Goal: Answer question/provide support: Share knowledge or assist other users

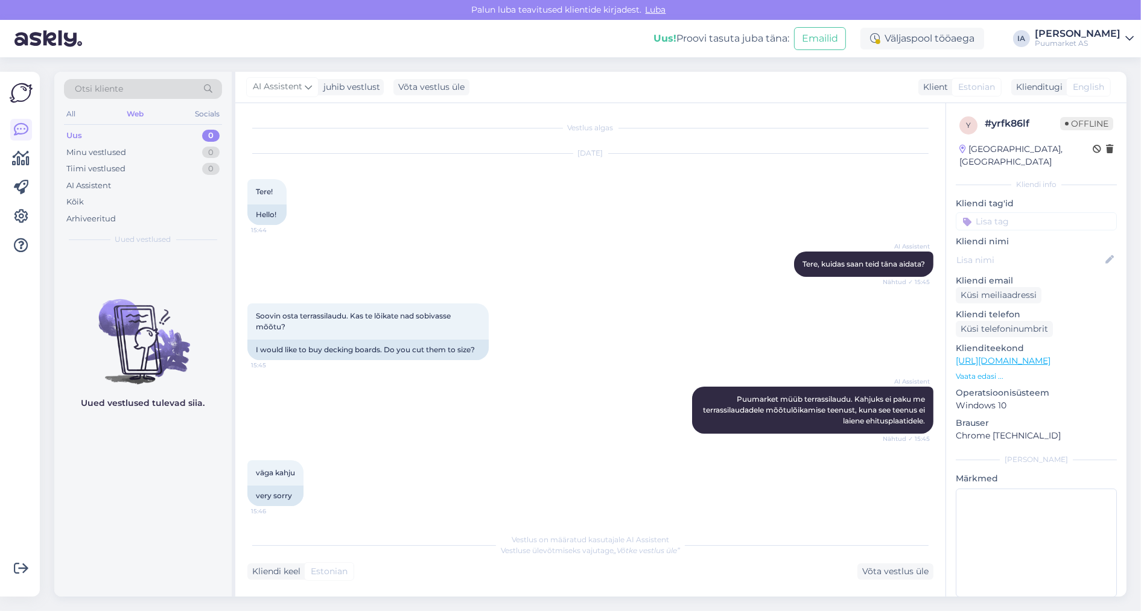
click at [97, 135] on div "Uus 0" at bounding box center [143, 135] width 158 height 17
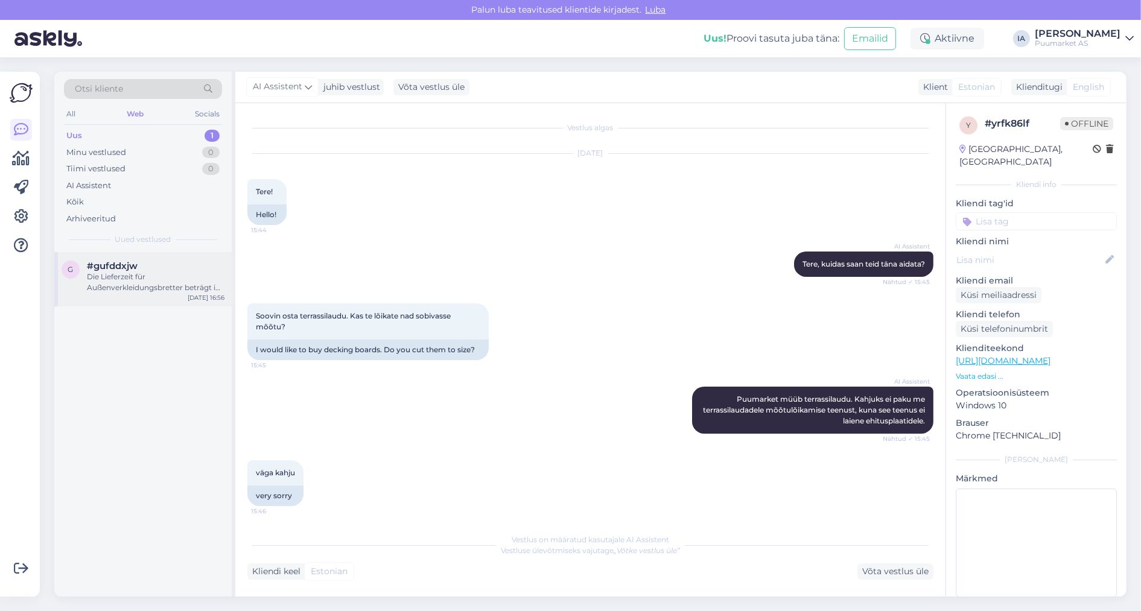
click at [162, 271] on div "#gufddxjw" at bounding box center [156, 266] width 138 height 11
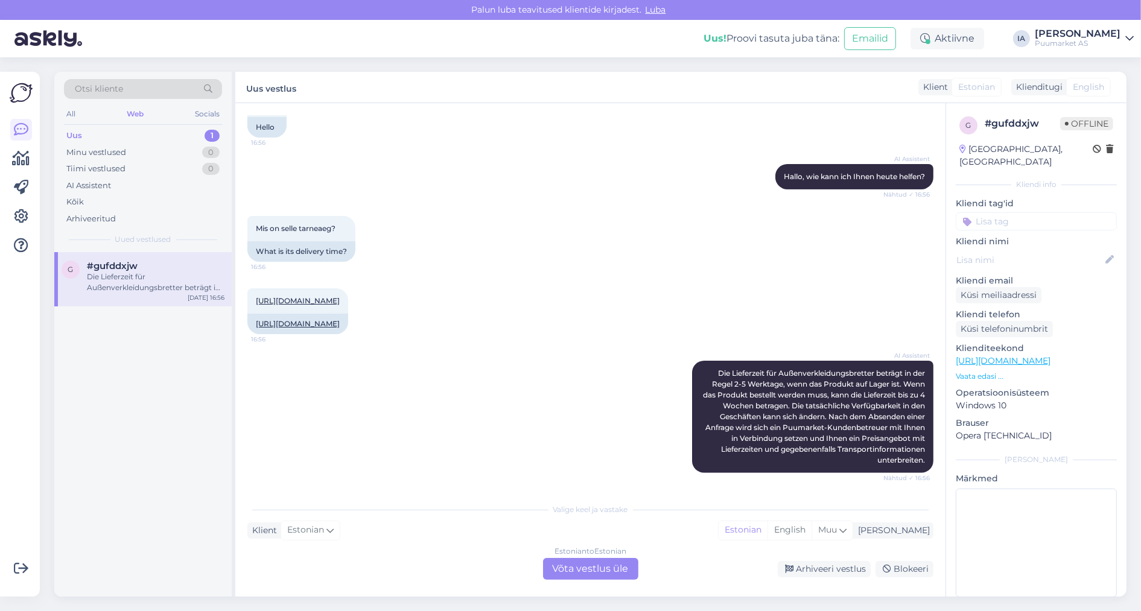
scroll to position [618, 0]
click at [598, 572] on div "Estonian to Estonian Võta vestlus üle" at bounding box center [590, 569] width 95 height 22
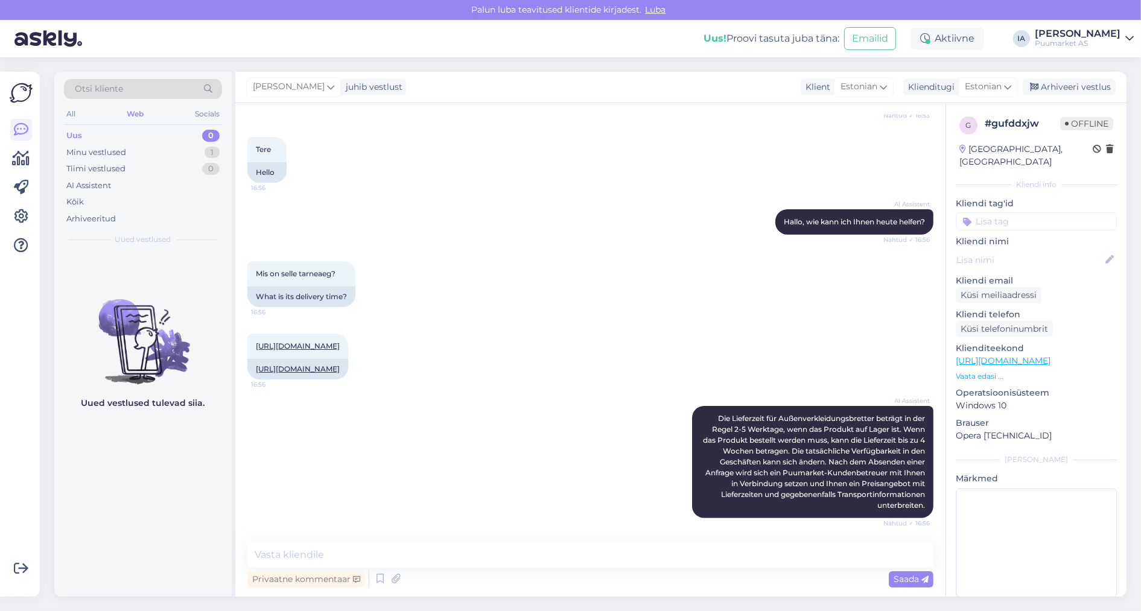
scroll to position [482, 0]
drag, startPoint x: 390, startPoint y: 353, endPoint x: 256, endPoint y: 337, distance: 134.9
click at [256, 337] on div "[URL][DOMAIN_NAME] 16:56" at bounding box center [297, 346] width 101 height 25
copy link "[URL][DOMAIN_NAME]"
click at [340, 341] on link "[URL][DOMAIN_NAME]" at bounding box center [298, 345] width 84 height 9
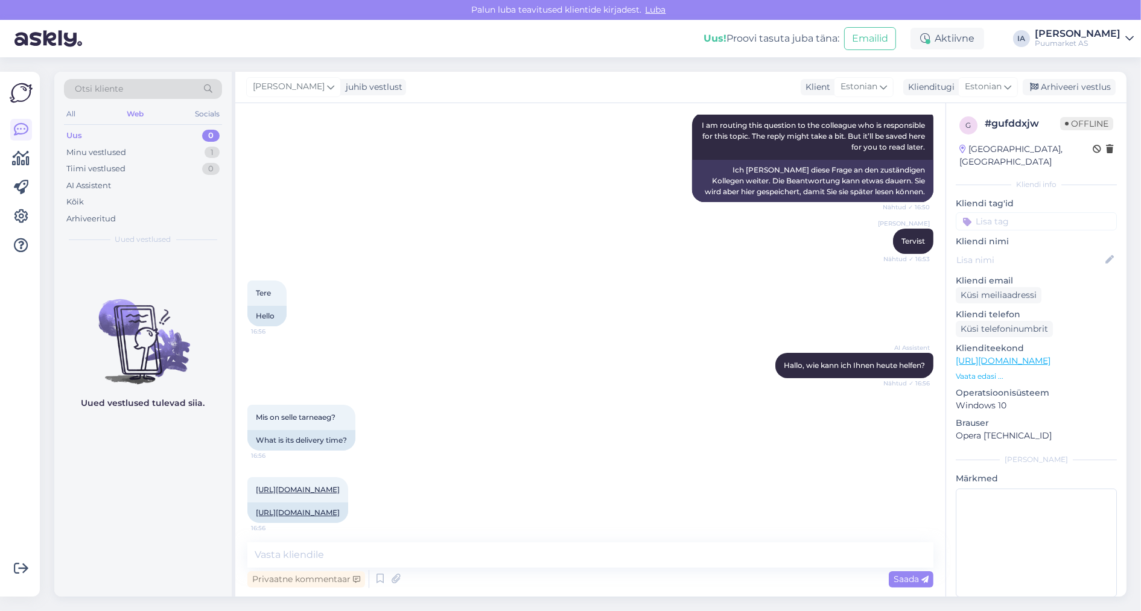
scroll to position [361, 0]
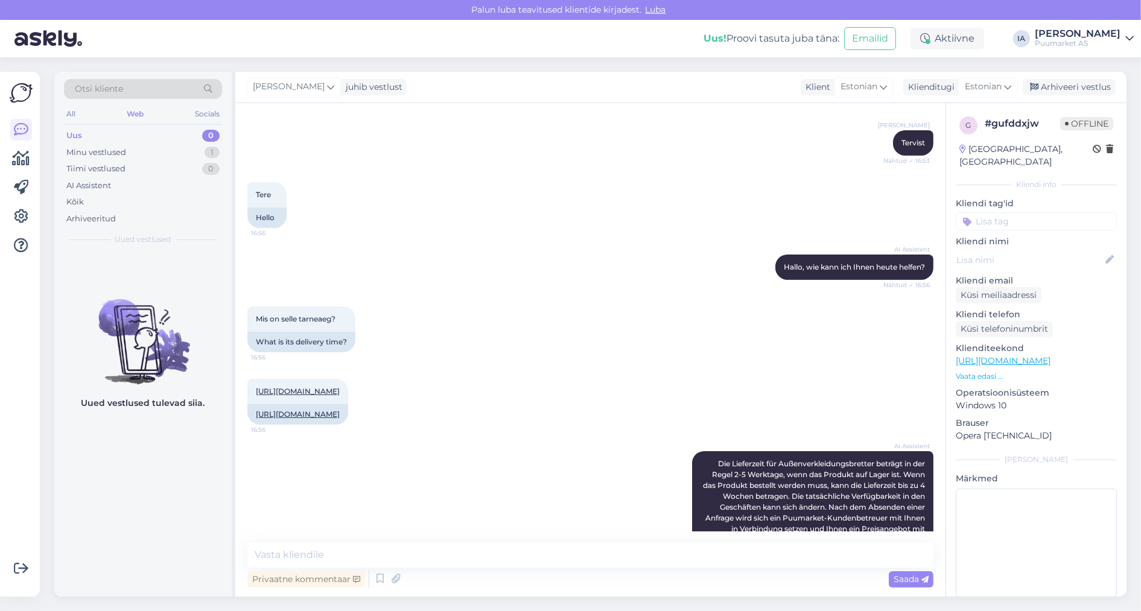
click at [619, 366] on div "Mis on selle tarneaeg? 16:56 What is its delivery time?" at bounding box center [590, 329] width 686 height 72
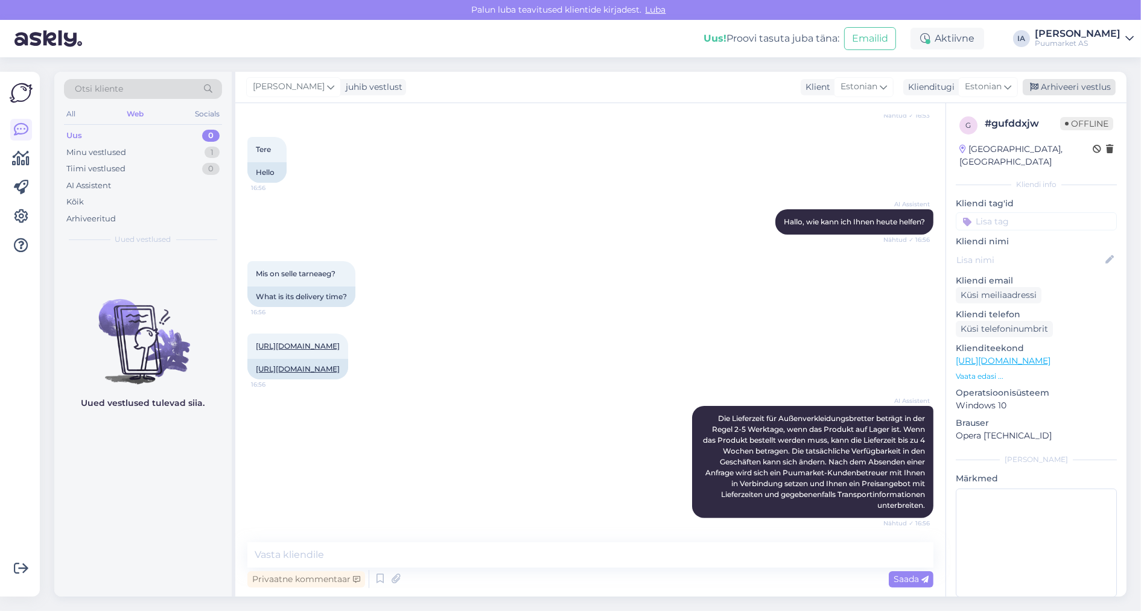
click at [1095, 91] on div "Arhiveeri vestlus" at bounding box center [1068, 87] width 93 height 16
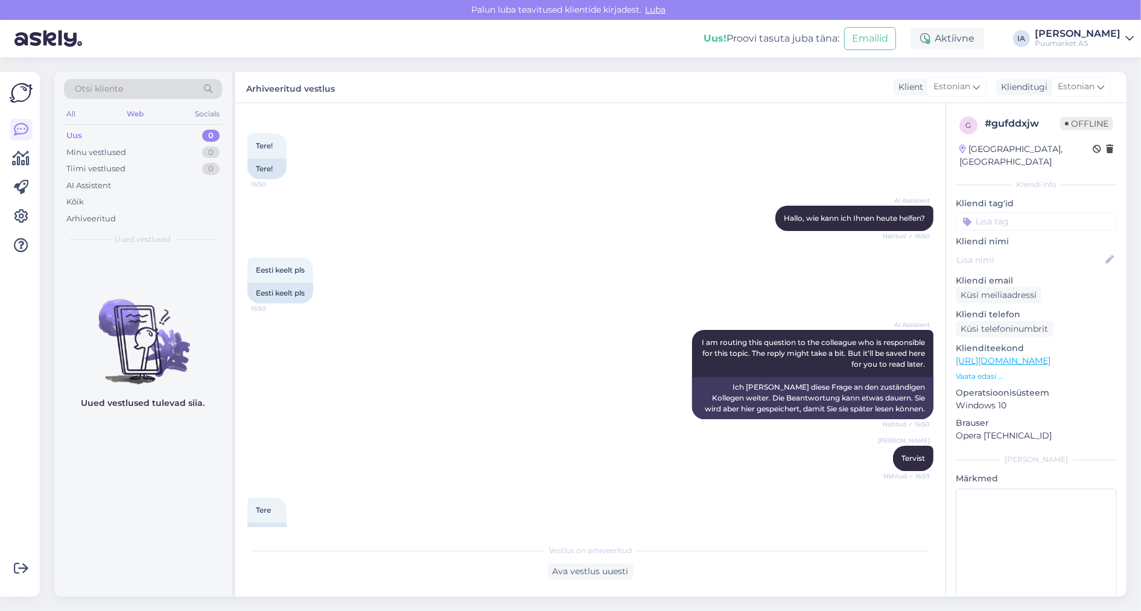
scroll to position [0, 0]
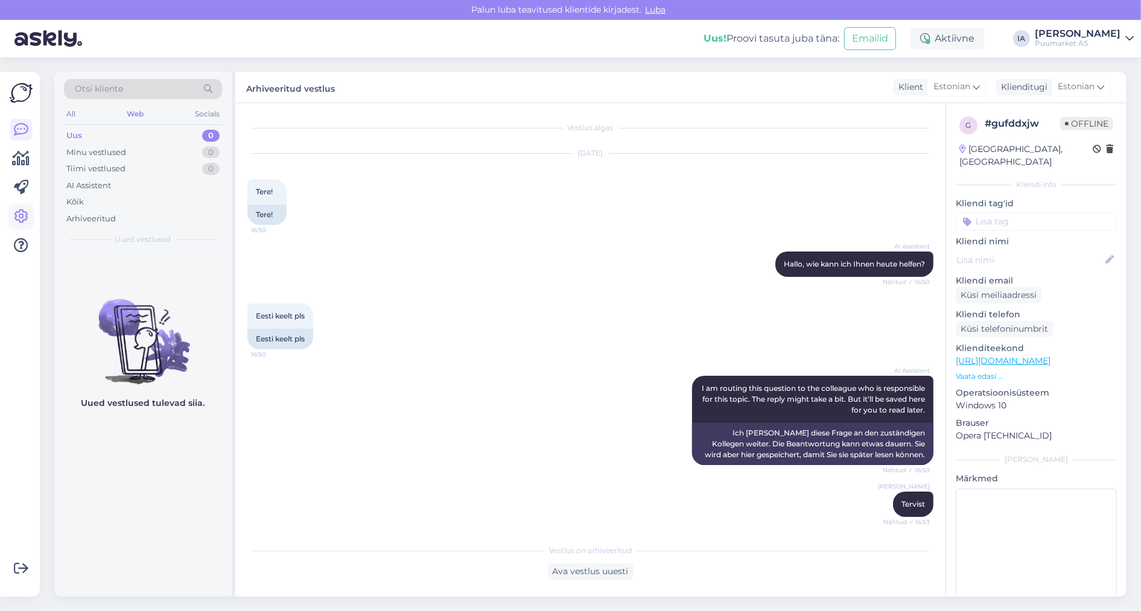
click at [25, 217] on icon at bounding box center [21, 216] width 14 height 14
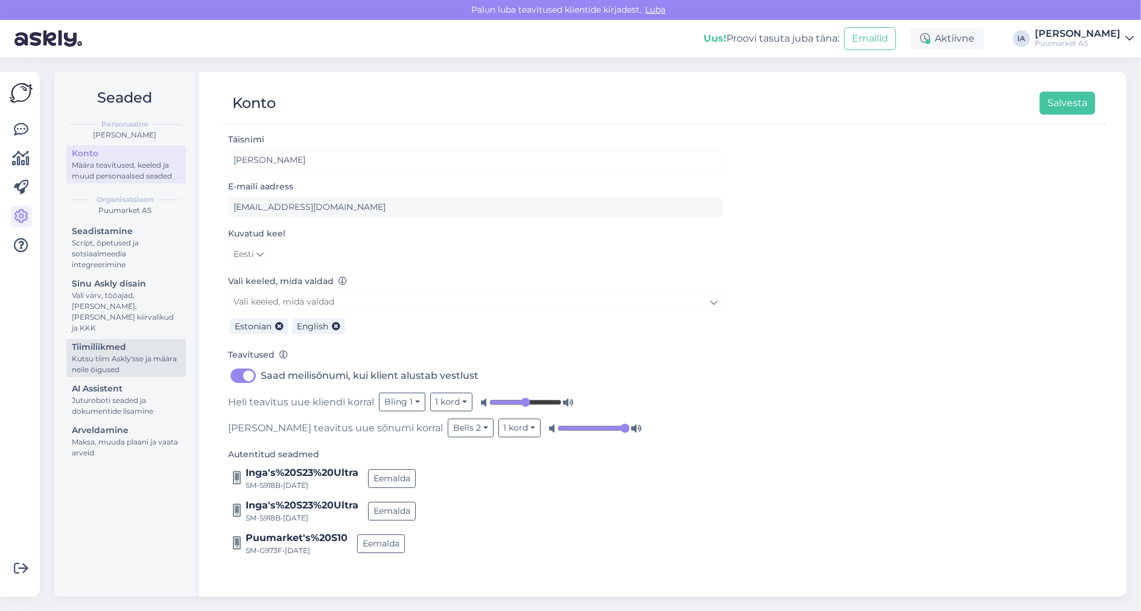
click at [109, 375] on div "Kutsu tiim Askly'sse ja määra neile õigused" at bounding box center [126, 364] width 109 height 22
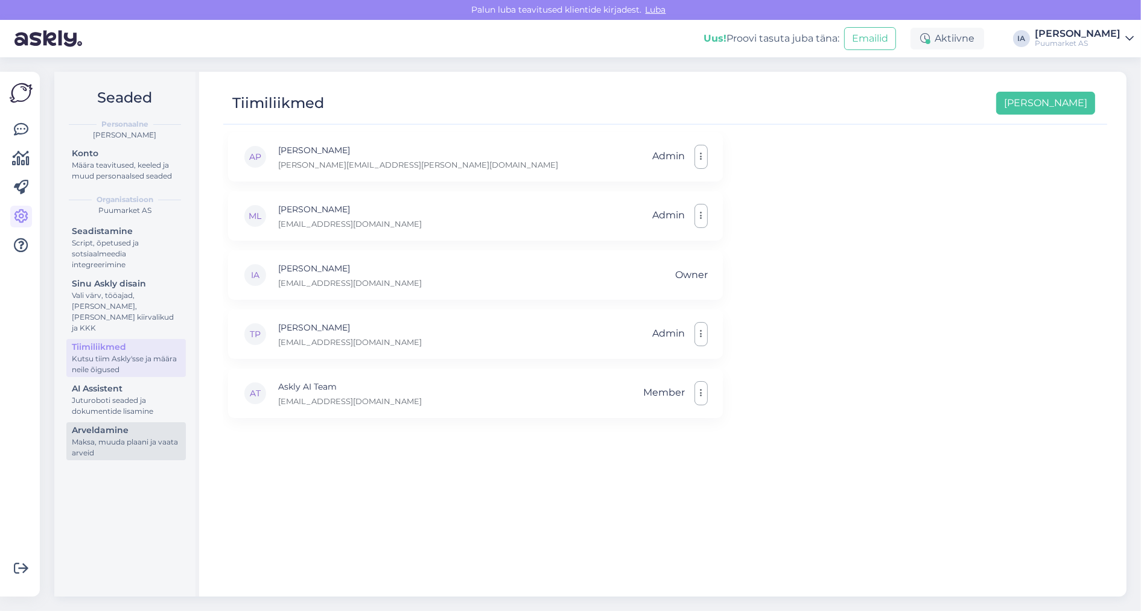
click at [97, 458] on div "Maksa, muuda plaani ja vaata arveid" at bounding box center [126, 448] width 109 height 22
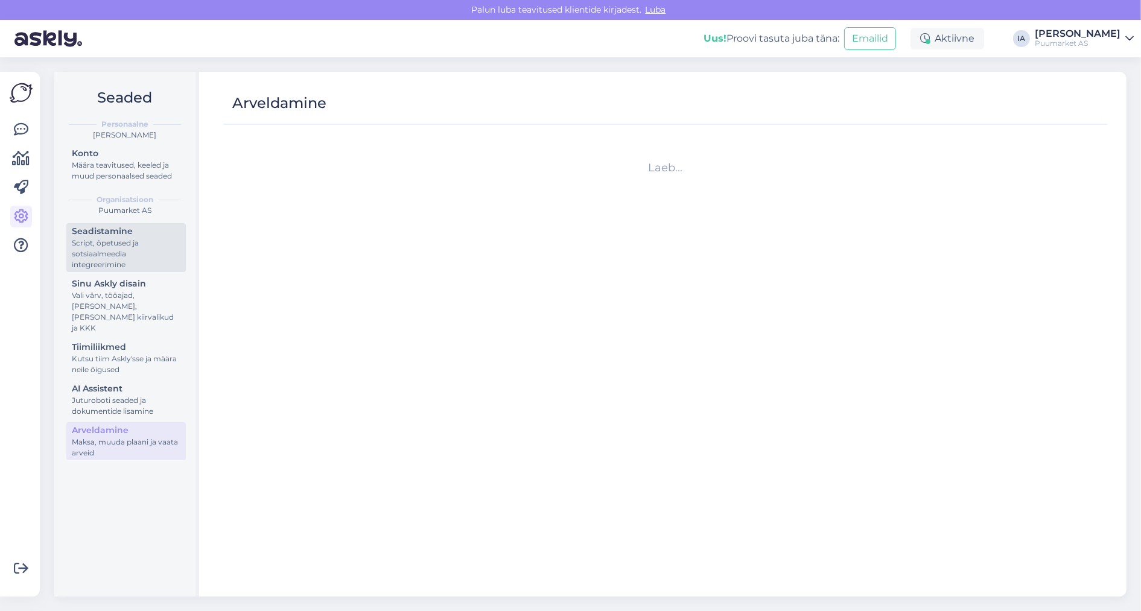
click at [129, 270] on div "Script, õpetused ja sotsiaalmeedia integreerimine" at bounding box center [126, 254] width 109 height 33
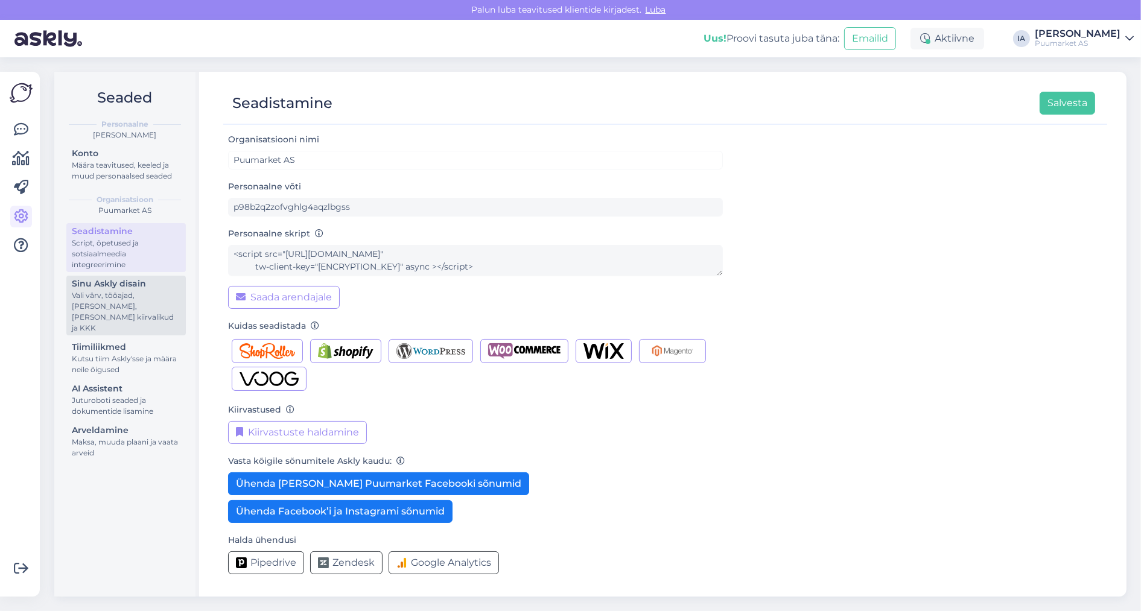
click at [116, 334] on div "Vali värv, tööajad, [PERSON_NAME], [PERSON_NAME] kiirvalikud ja KKK" at bounding box center [126, 311] width 109 height 43
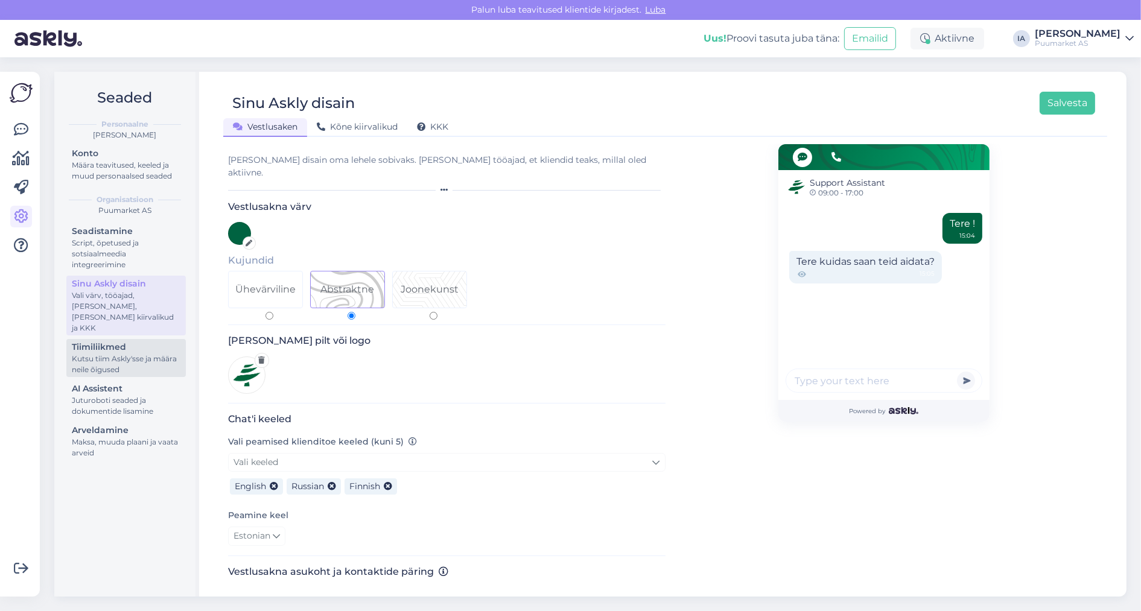
click at [110, 375] on div "Kutsu tiim Askly'sse ja määra neile õigused" at bounding box center [126, 364] width 109 height 22
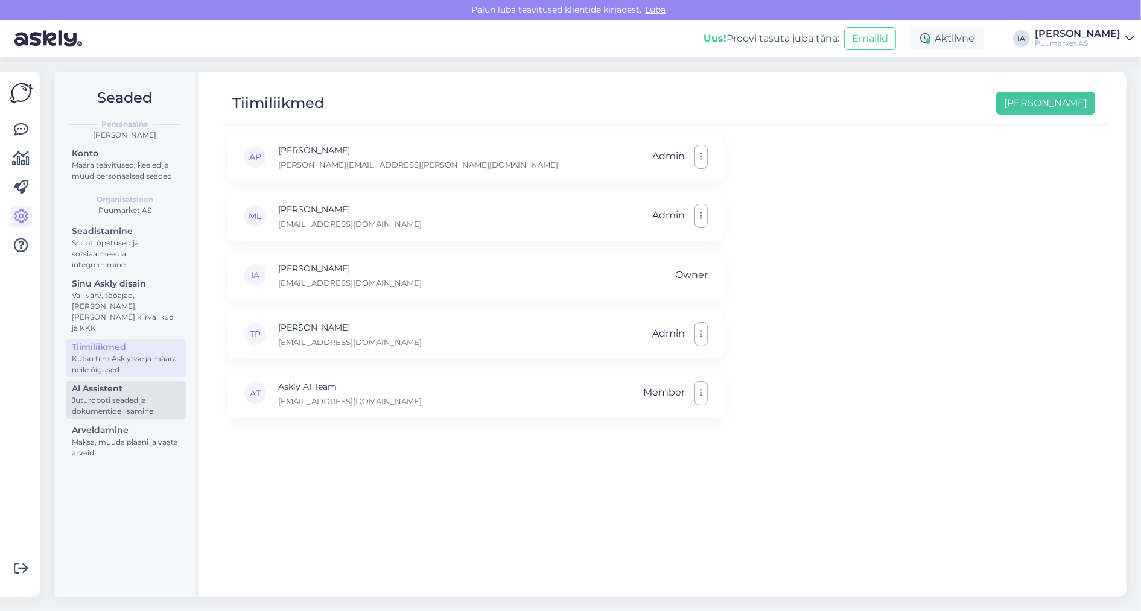
click at [97, 417] on div "Juturoboti seaded ja dokumentide lisamine" at bounding box center [126, 406] width 109 height 22
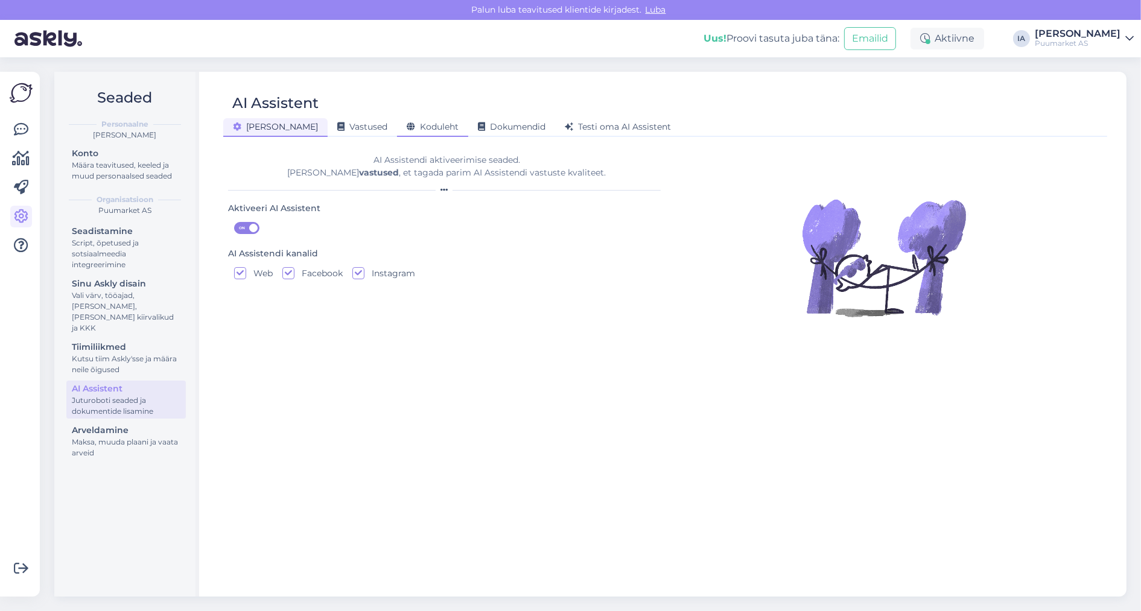
click at [397, 134] on div "Koduleht" at bounding box center [432, 127] width 71 height 19
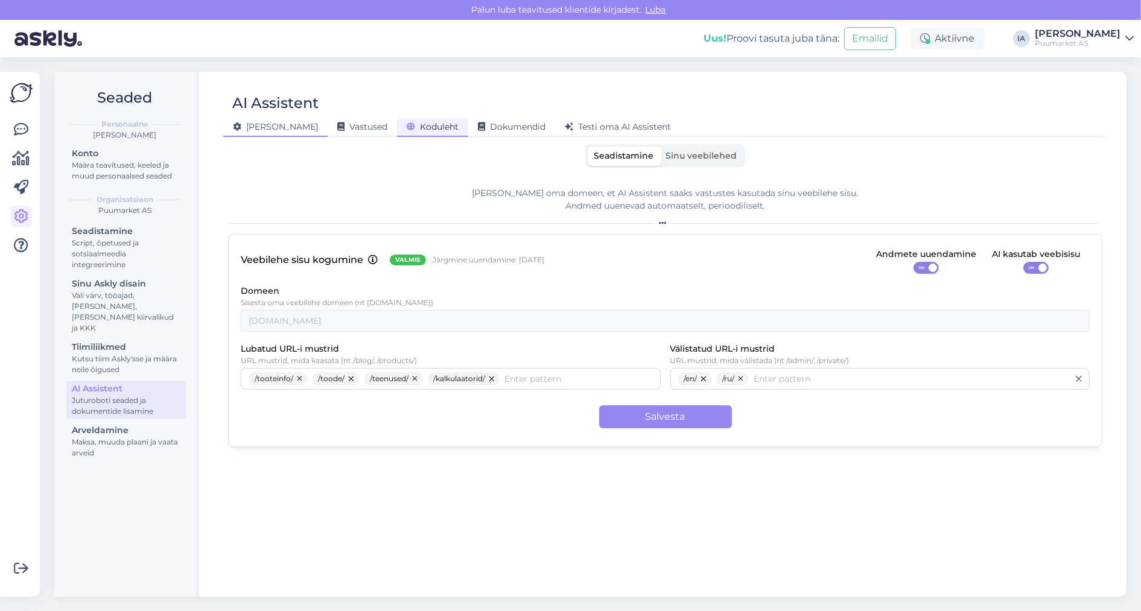
click at [256, 127] on span "[PERSON_NAME]" at bounding box center [275, 126] width 85 height 11
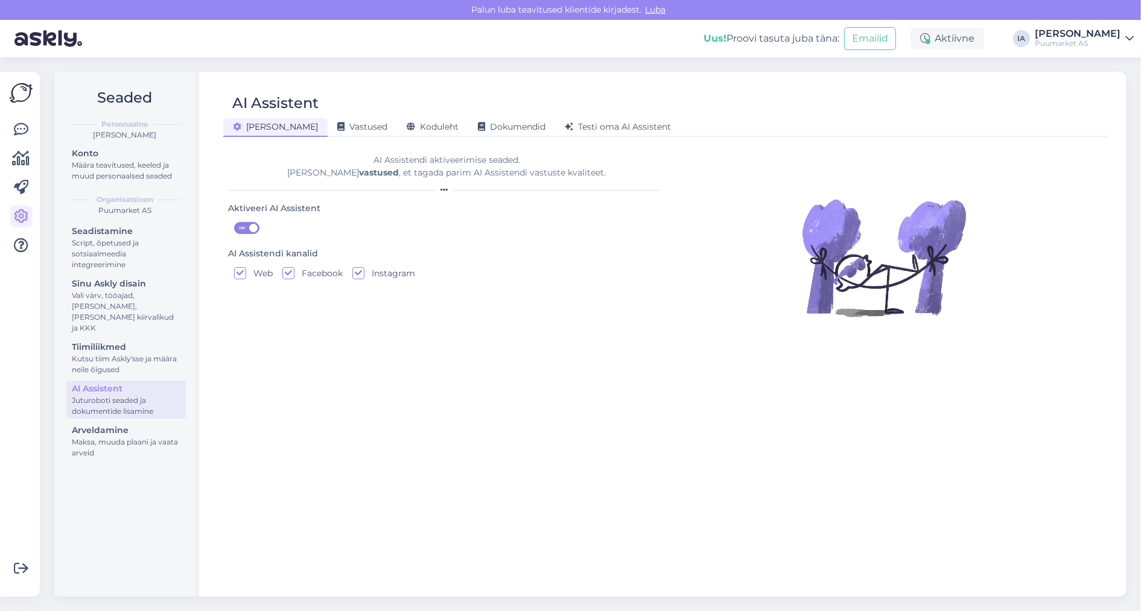
click at [400, 118] on div "[PERSON_NAME] Vastused Koduleht Dokumendid [PERSON_NAME] oma AI Assistent" at bounding box center [659, 125] width 872 height 21
click at [407, 122] on span "Koduleht" at bounding box center [433, 126] width 52 height 11
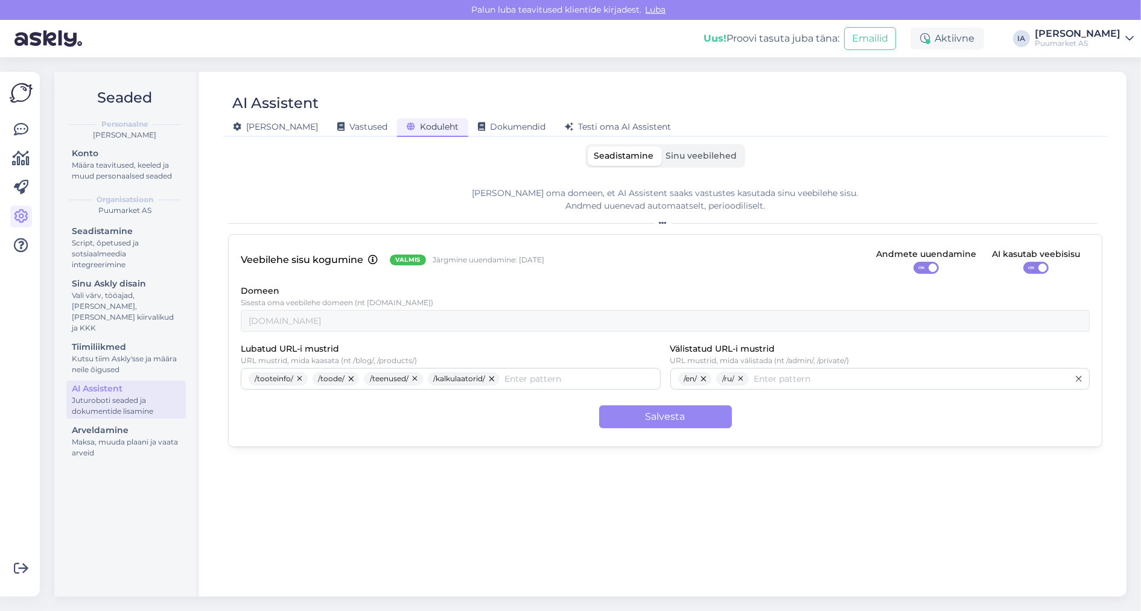
click at [705, 151] on span "Sinu veebilehed" at bounding box center [700, 155] width 71 height 11
click at [659, 147] on input "Sinu veebilehed" at bounding box center [659, 147] width 0 height 0
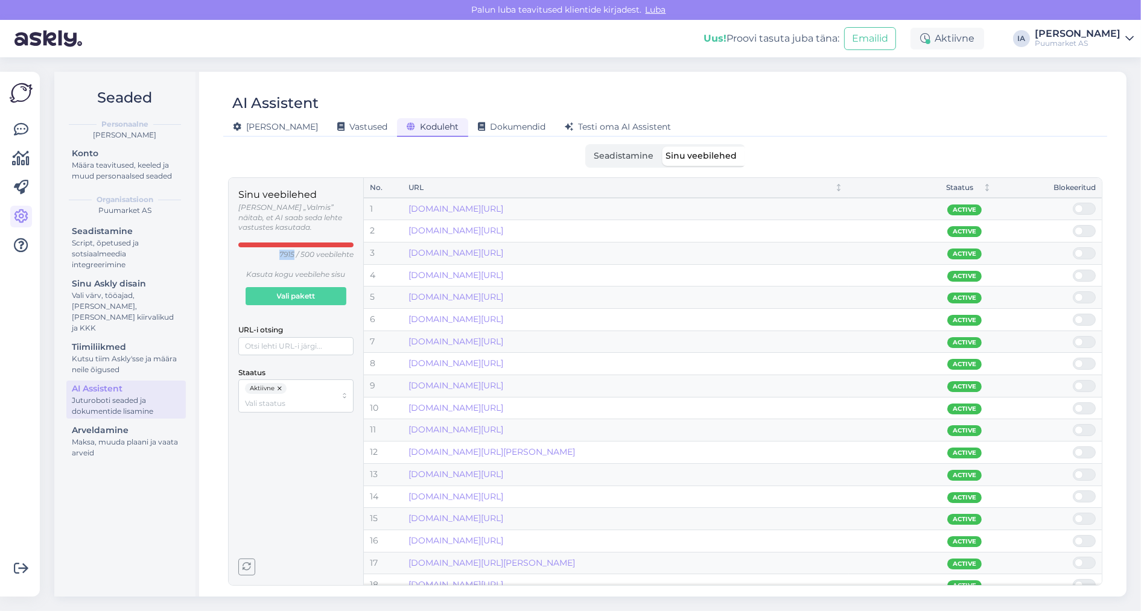
drag, startPoint x: 260, startPoint y: 266, endPoint x: 277, endPoint y: 264, distance: 17.0
click at [279, 260] on p "7915 / 500 veebilehte" at bounding box center [316, 255] width 74 height 10
drag, startPoint x: 654, startPoint y: 213, endPoint x: 402, endPoint y: 220, distance: 252.2
click at [402, 220] on td "[DOMAIN_NAME][URL]" at bounding box center [625, 209] width 446 height 22
click at [459, 162] on div "Seadistamine Sinu veebilehed" at bounding box center [665, 156] width 874 height 24
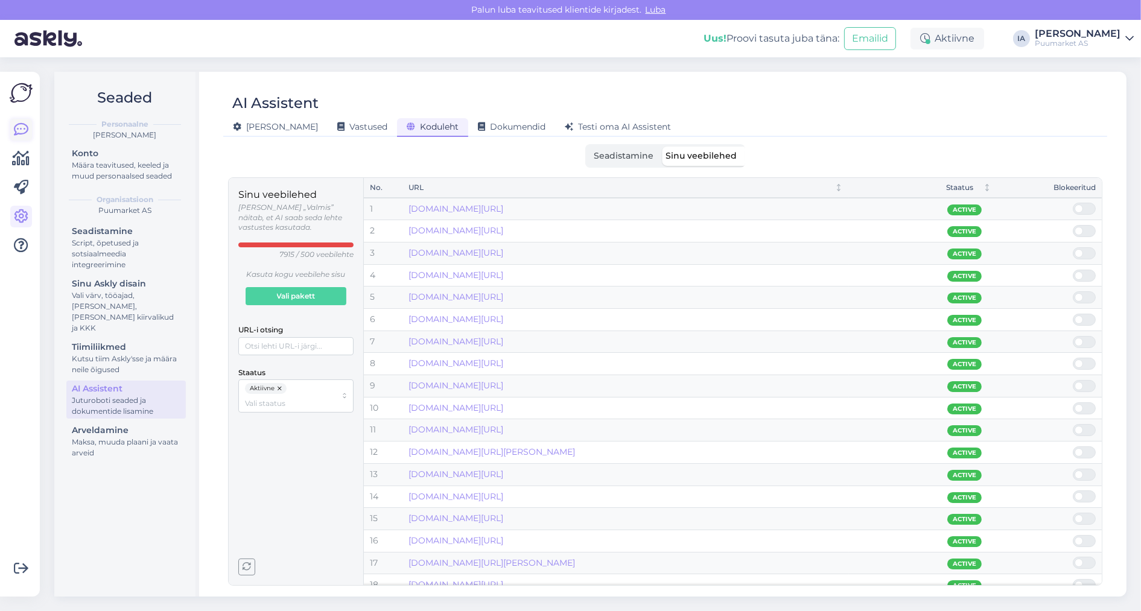
click at [24, 133] on icon at bounding box center [21, 129] width 14 height 14
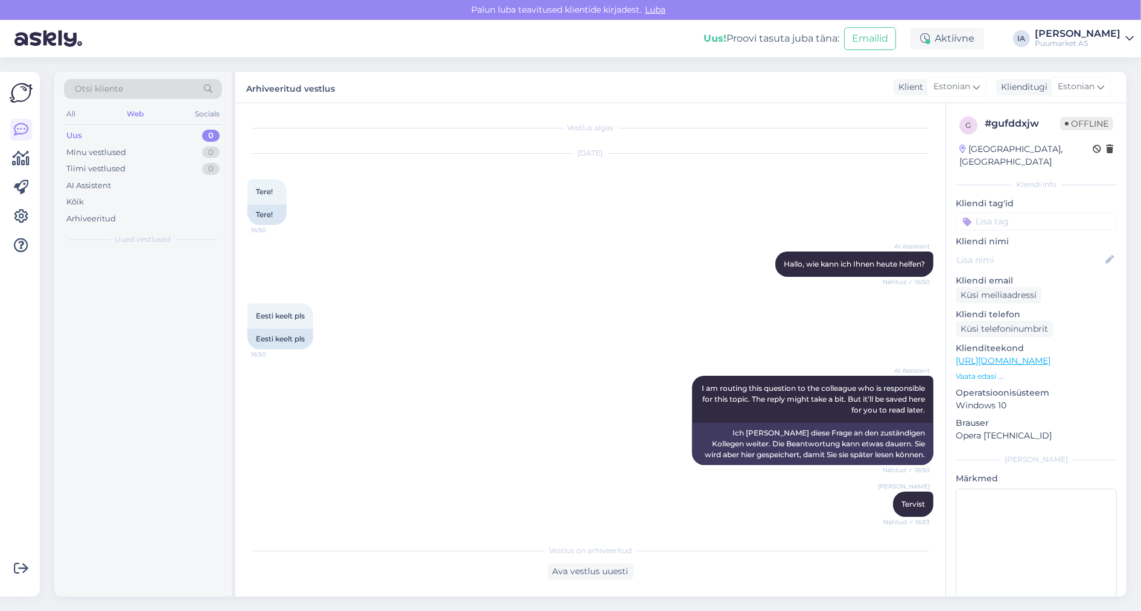
scroll to position [577, 0]
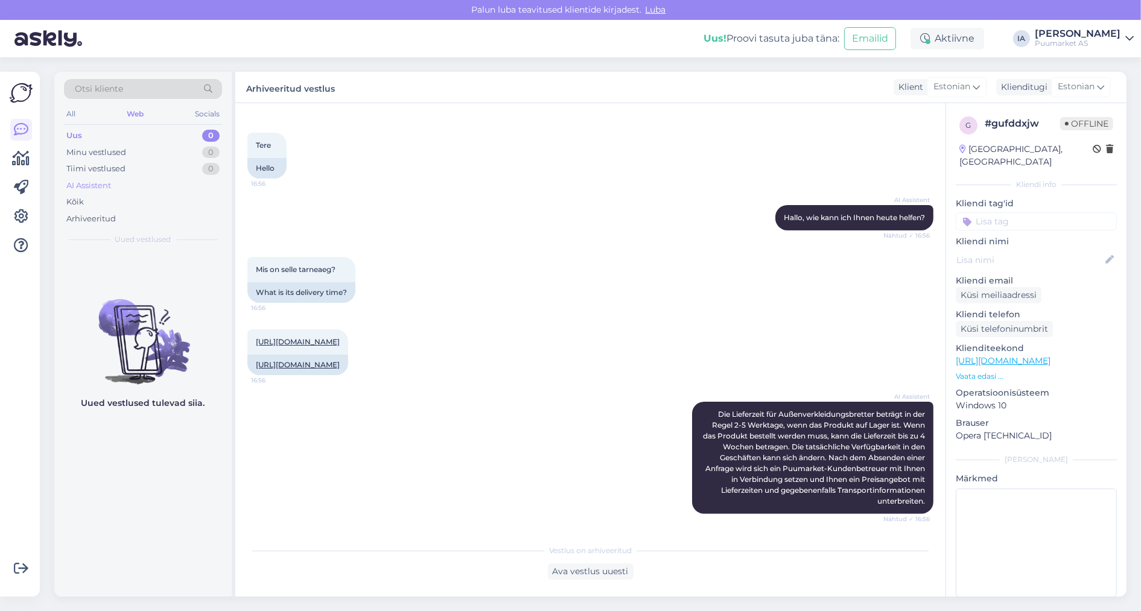
click at [109, 192] on div "AI Assistent" at bounding box center [88, 186] width 45 height 12
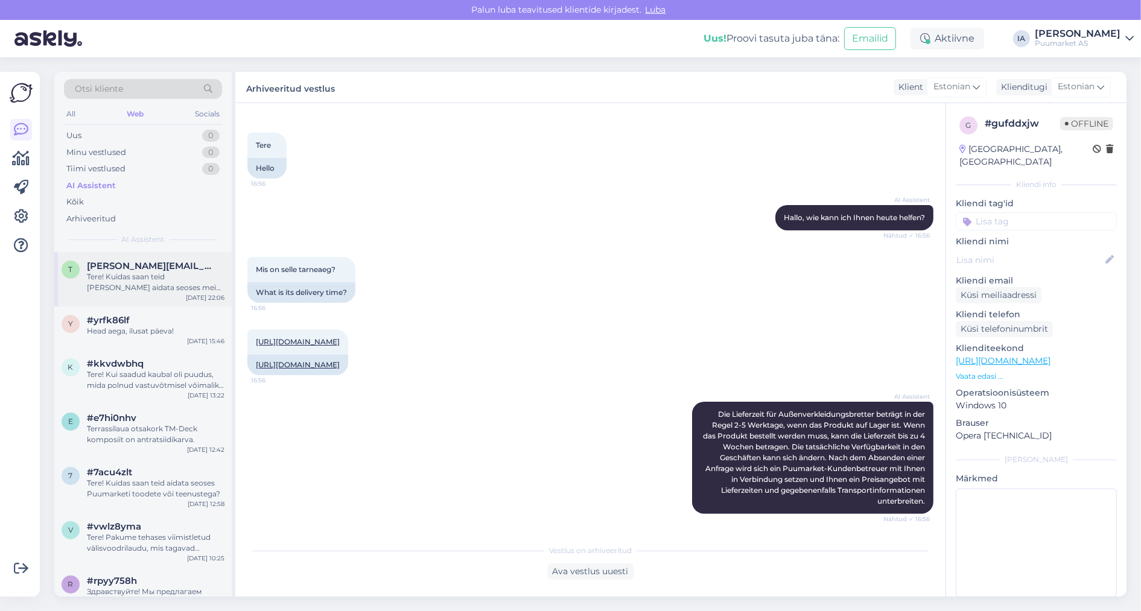
click at [158, 291] on div "Tere! Kuidas saan teid [PERSON_NAME] aidata seoses meie toodete või teenustega?" at bounding box center [156, 282] width 138 height 22
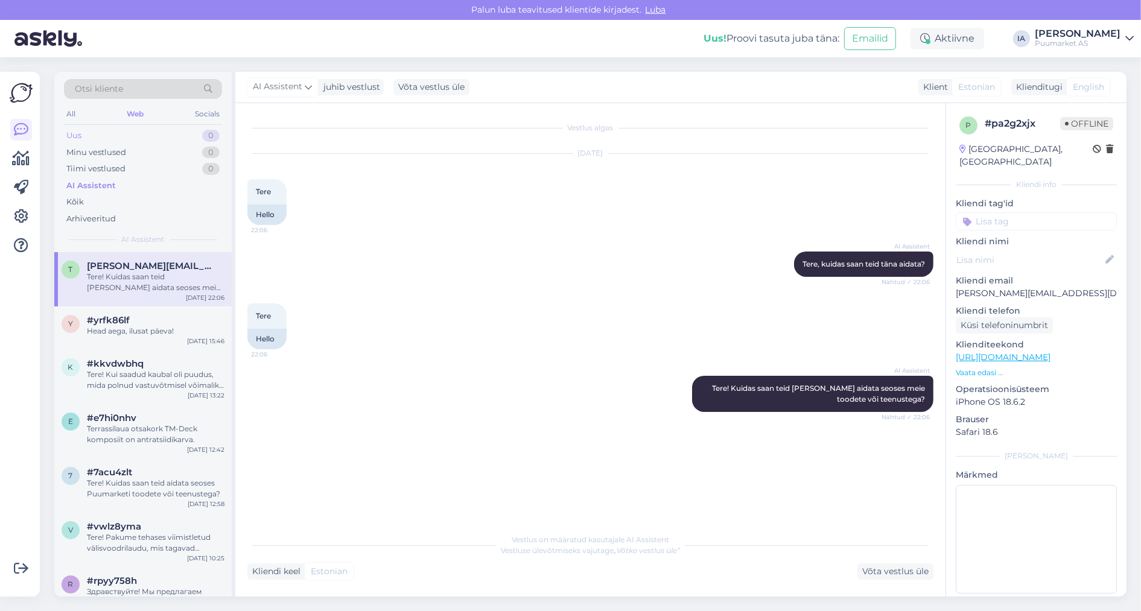
click at [97, 144] on div "Uus 0" at bounding box center [143, 135] width 158 height 17
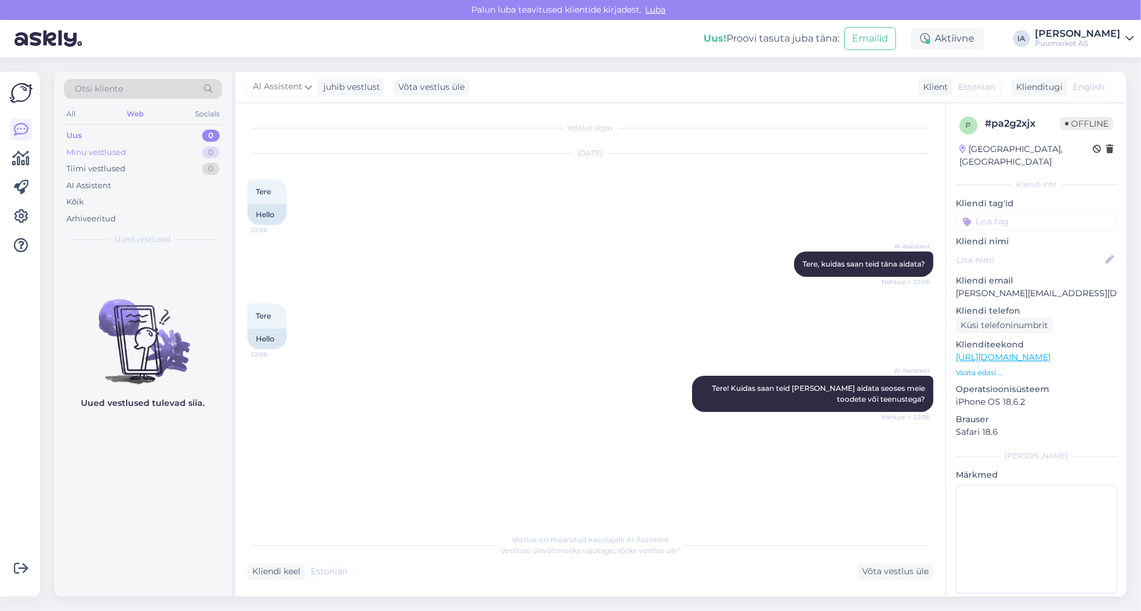
click at [101, 159] on div "Minu vestlused" at bounding box center [96, 153] width 60 height 12
click at [107, 175] on div "Tiimi vestlused" at bounding box center [95, 169] width 59 height 12
click at [109, 192] on div "AI Assistent" at bounding box center [88, 186] width 45 height 12
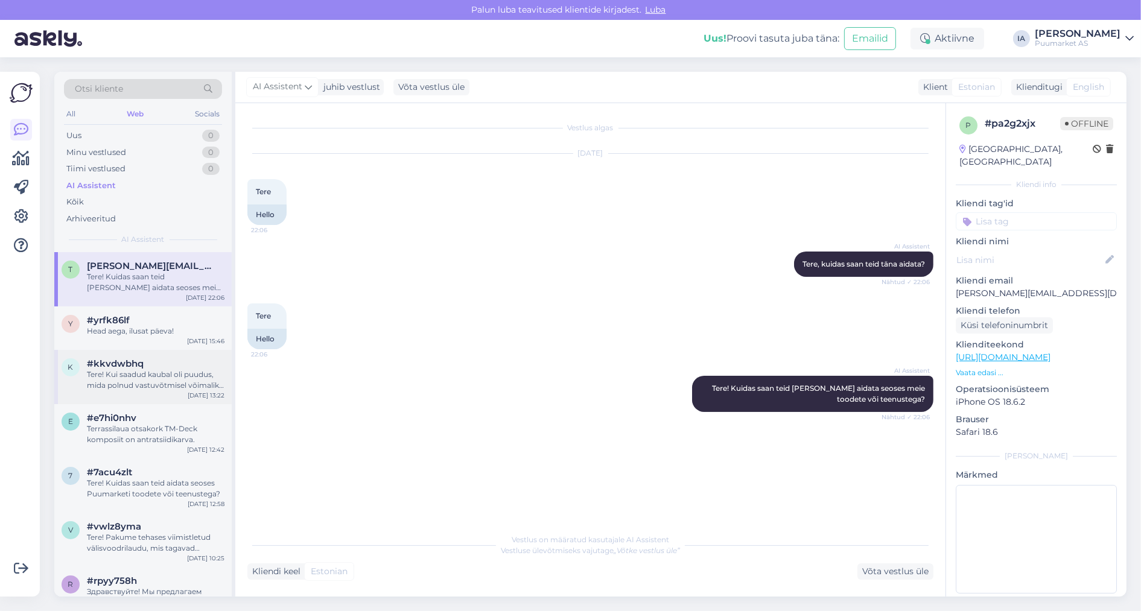
click at [141, 404] on div "k #kkvdwbhq Tere! Kui saadud kaubal oli puudus, mida polnud vastuvõtmisel võima…" at bounding box center [142, 377] width 177 height 54
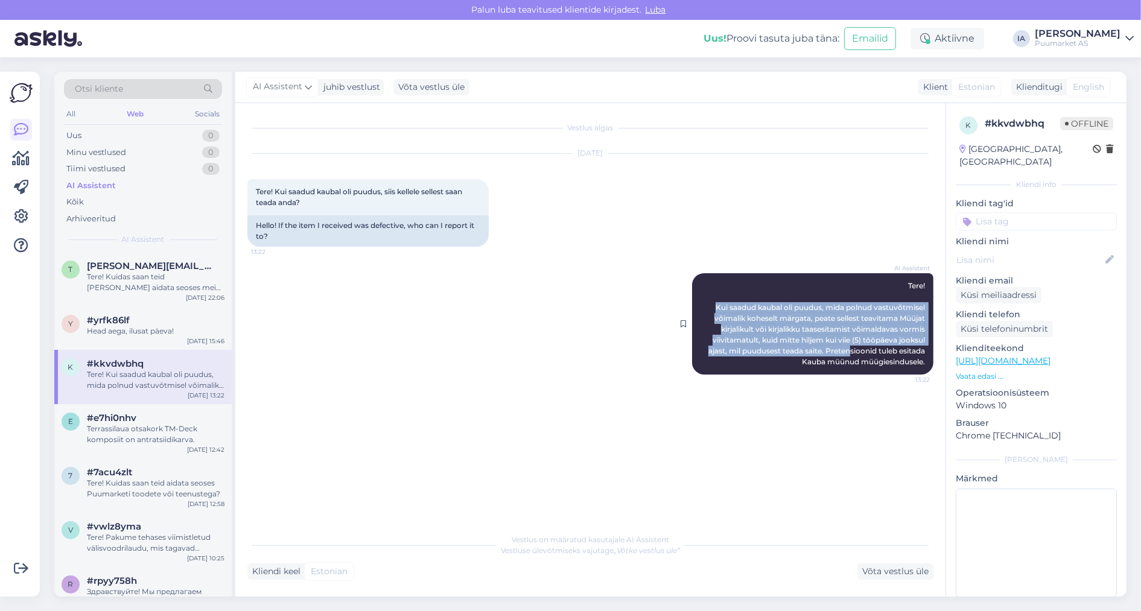
drag, startPoint x: 758, startPoint y: 344, endPoint x: 889, endPoint y: 402, distance: 143.7
click at [889, 375] on div "AI Assistent Tere! Kui saadud kaubal oli puudus, mida polnud vastuvõtmisel võim…" at bounding box center [812, 323] width 241 height 101
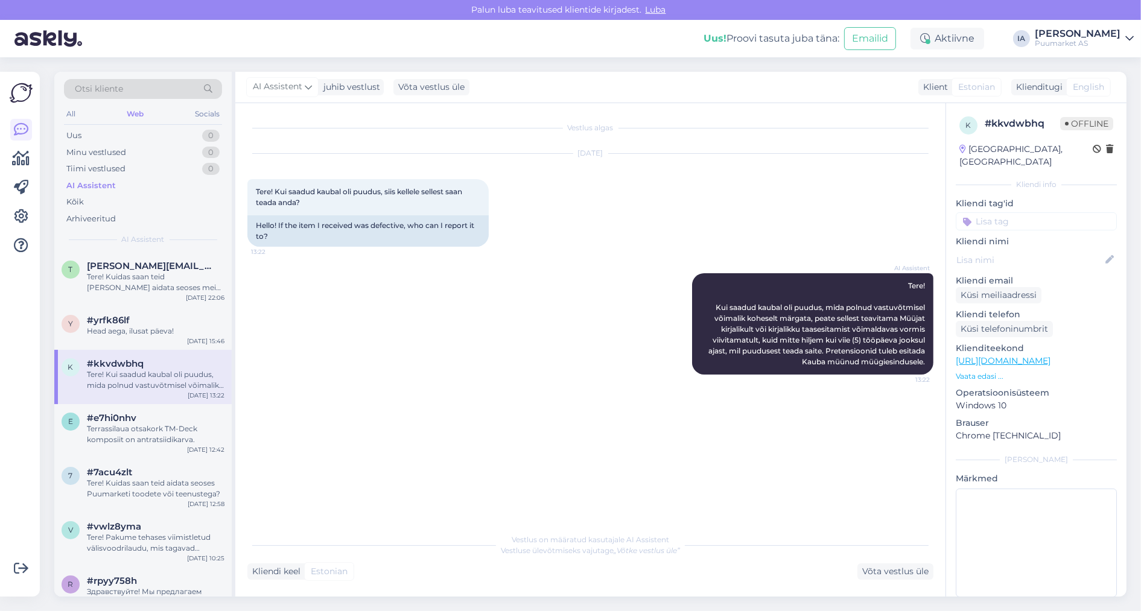
click at [839, 388] on div "AI Assistent Tere! Kui saadud kaubal oli puudus, mida polnud vastuvõtmisel võim…" at bounding box center [590, 324] width 686 height 128
click at [27, 129] on icon at bounding box center [21, 129] width 14 height 14
click at [19, 215] on icon at bounding box center [21, 216] width 14 height 14
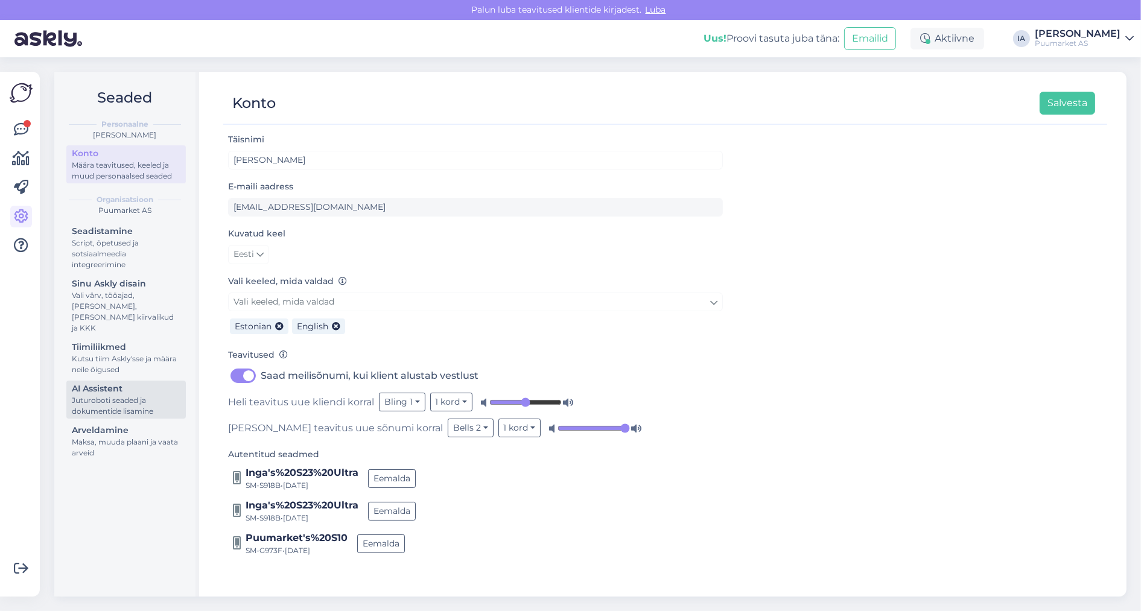
click at [109, 417] on div "Juturoboti seaded ja dokumentide lisamine" at bounding box center [126, 406] width 109 height 22
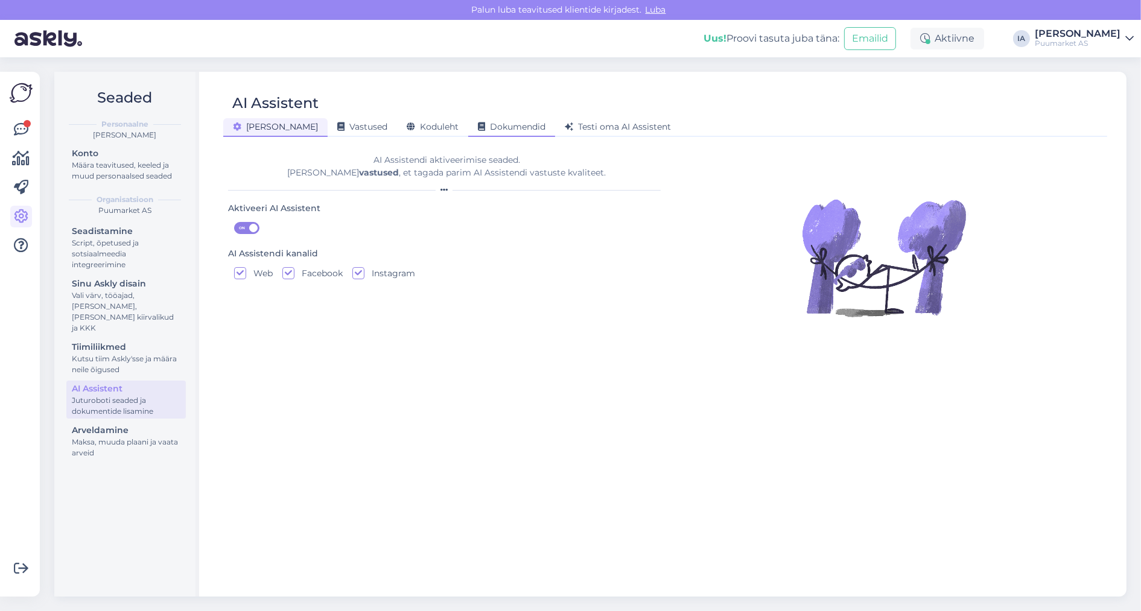
click at [407, 130] on span "Koduleht" at bounding box center [433, 126] width 52 height 11
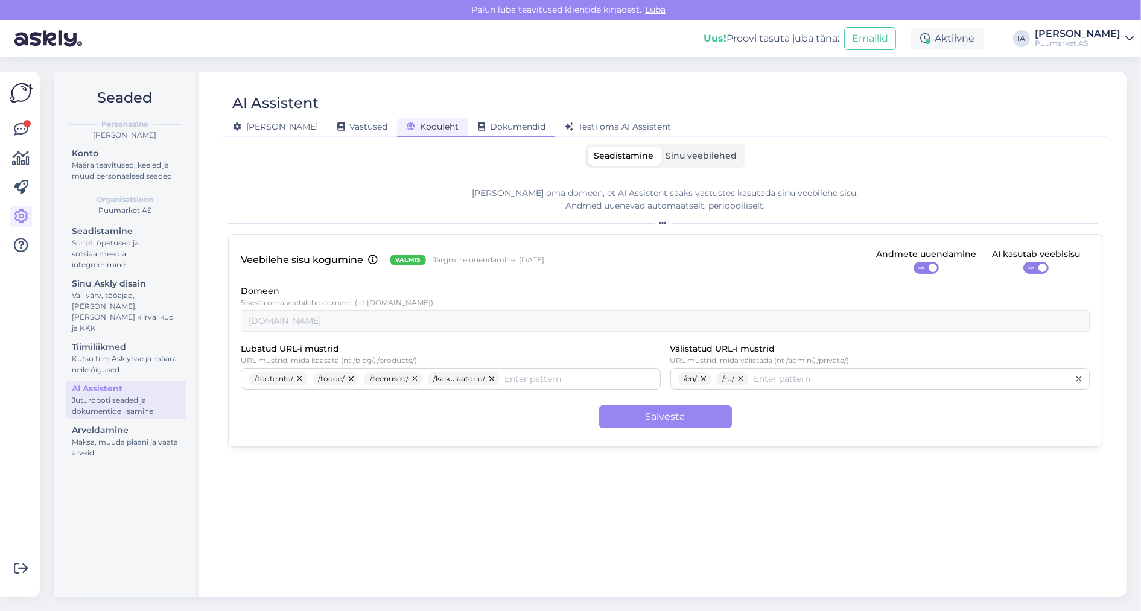
click at [478, 123] on span "Dokumendid" at bounding box center [512, 126] width 68 height 11
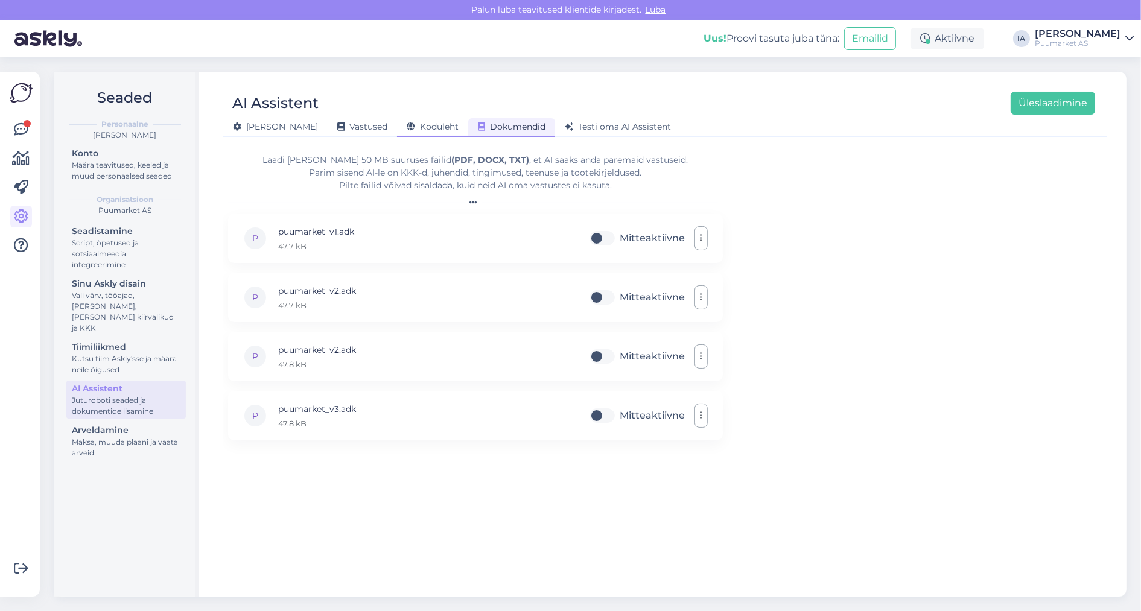
click at [407, 126] on span "Koduleht" at bounding box center [433, 126] width 52 height 11
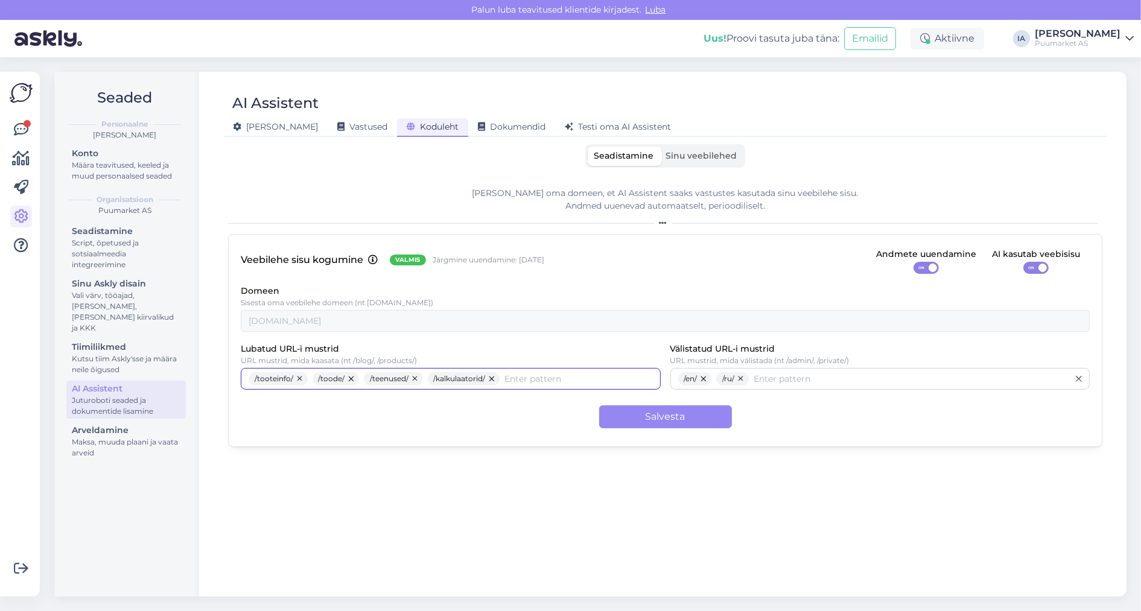
click at [568, 385] on input "Lubatud URL-i mustrid" at bounding box center [578, 378] width 148 height 13
click at [712, 160] on span "Sinu veebilehed" at bounding box center [700, 155] width 71 height 11
click at [659, 147] on input "Sinu veebilehed" at bounding box center [659, 147] width 0 height 0
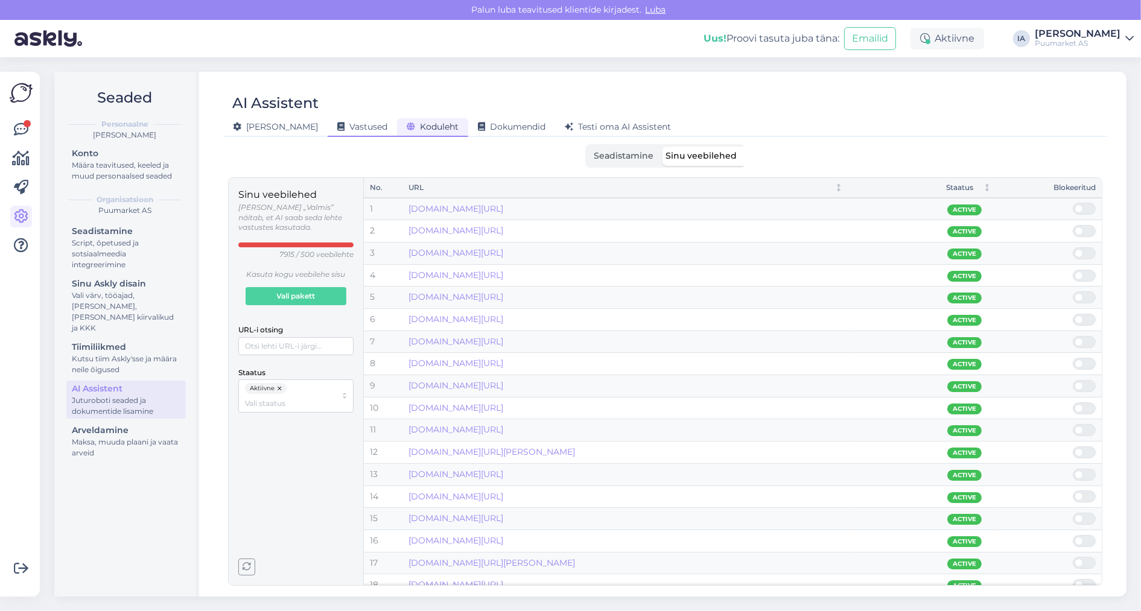
click at [337, 131] on span "Vastused" at bounding box center [362, 126] width 50 height 11
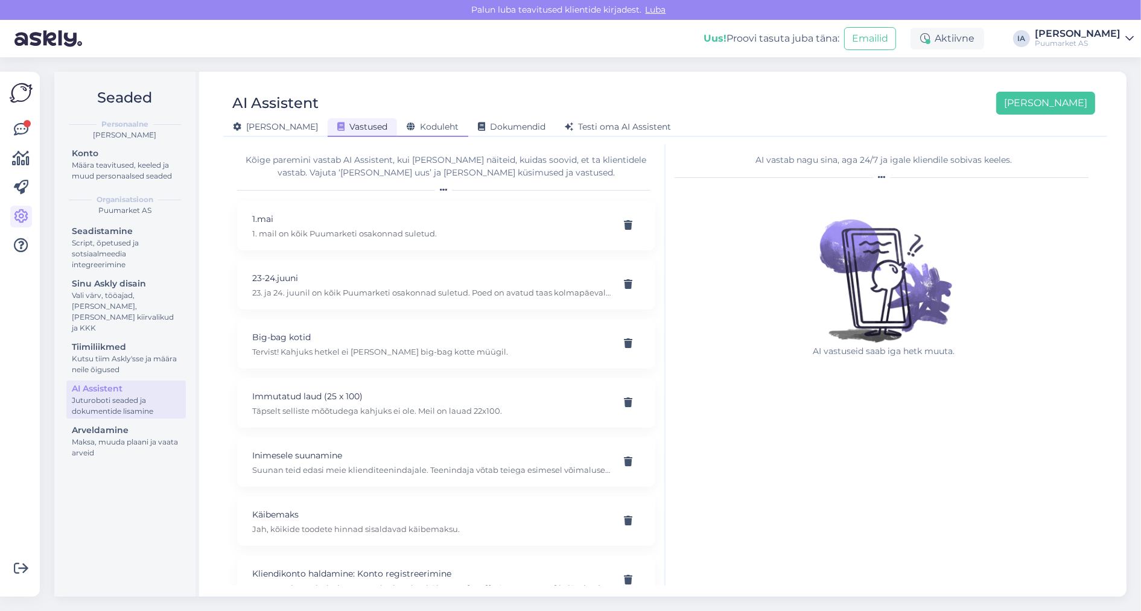
click at [407, 126] on span "Koduleht" at bounding box center [433, 126] width 52 height 11
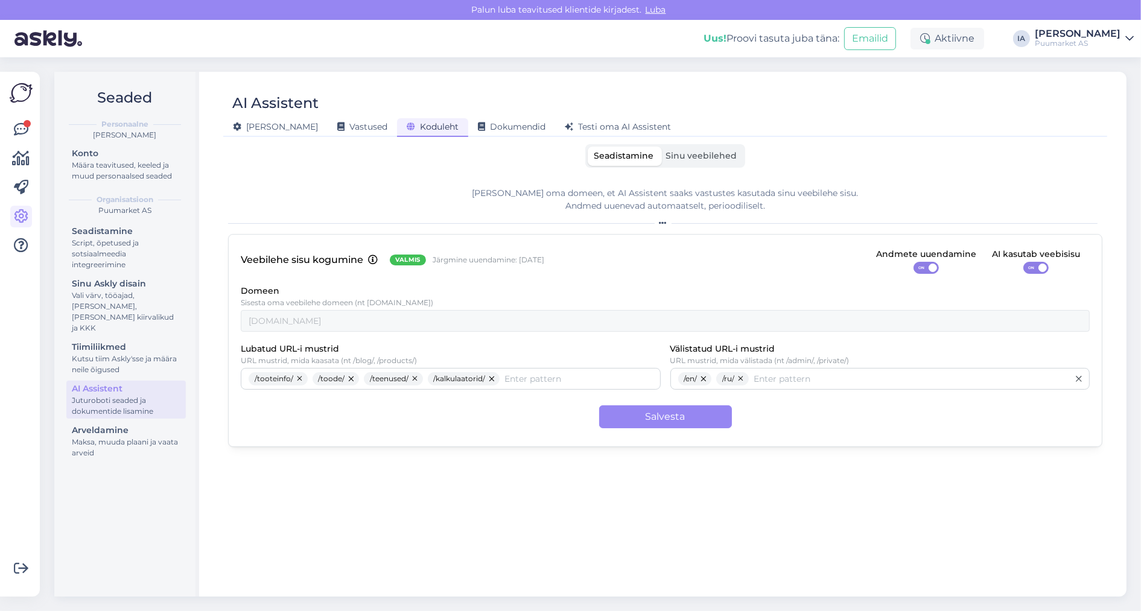
click at [710, 158] on span "Sinu veebilehed" at bounding box center [700, 155] width 71 height 11
click at [659, 147] on input "Sinu veebilehed" at bounding box center [659, 147] width 0 height 0
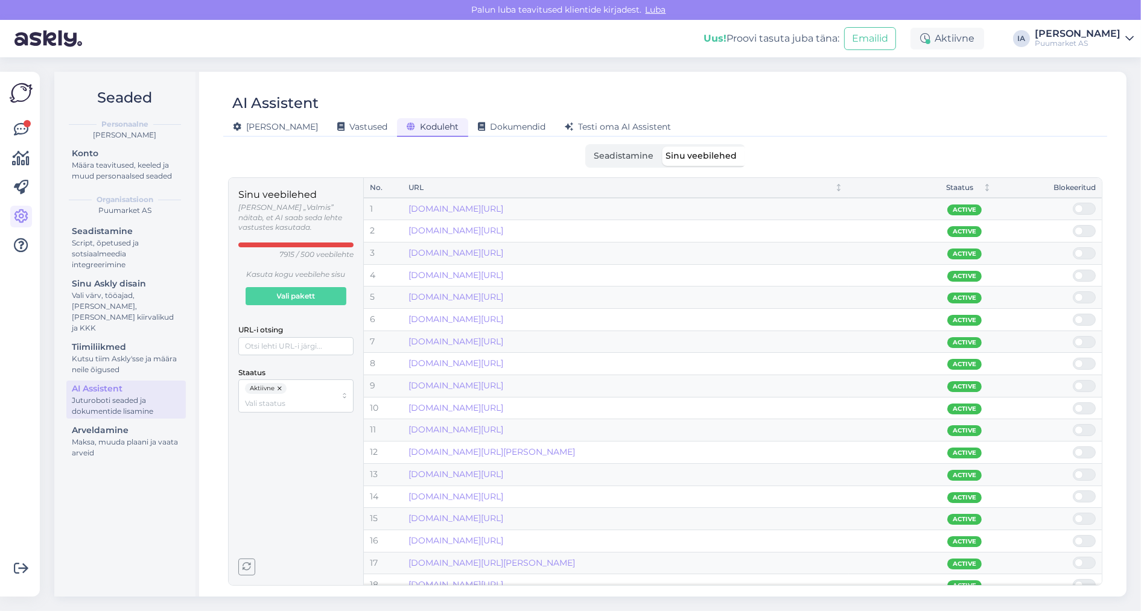
click at [597, 154] on span "Seadistamine" at bounding box center [624, 155] width 60 height 11
click at [587, 147] on input "Seadistamine" at bounding box center [587, 147] width 0 height 0
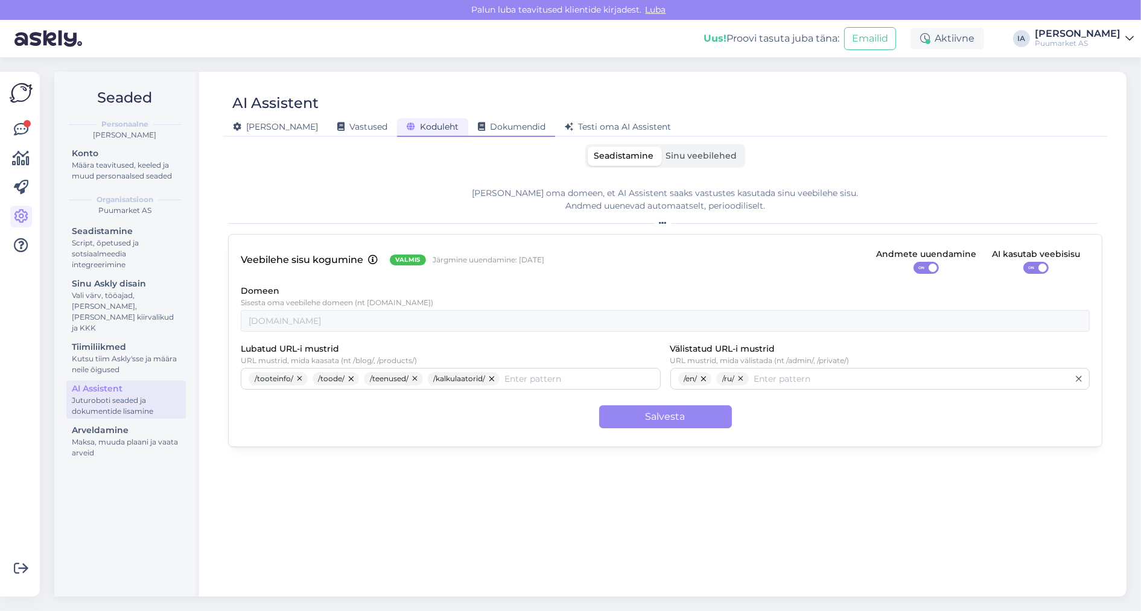
click at [478, 133] on div "Dokumendid" at bounding box center [511, 127] width 87 height 19
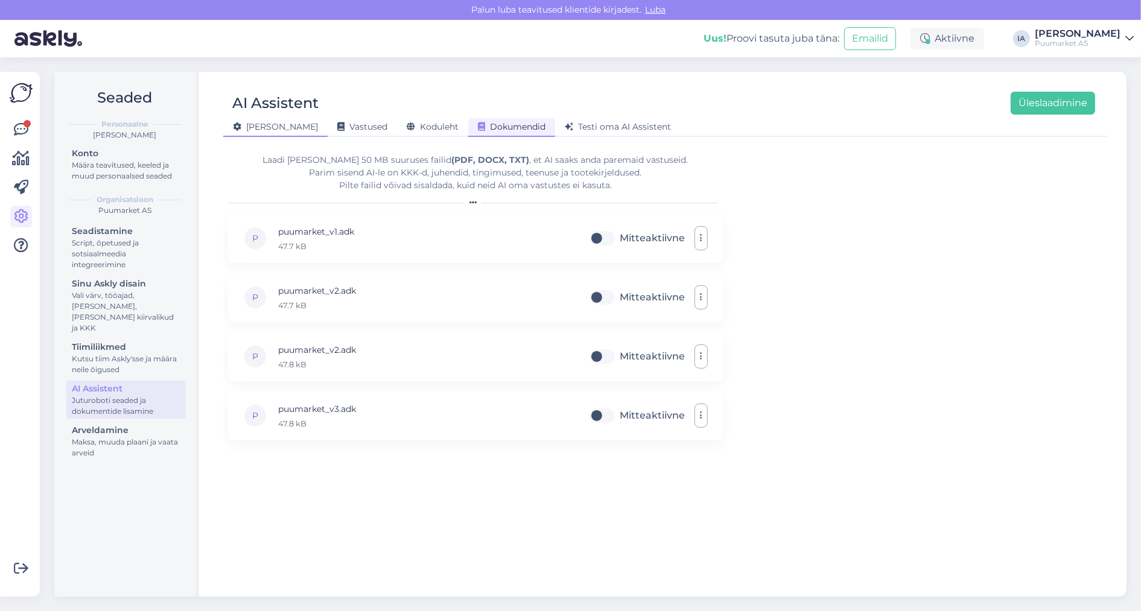
click at [259, 124] on span "[PERSON_NAME]" at bounding box center [275, 126] width 85 height 11
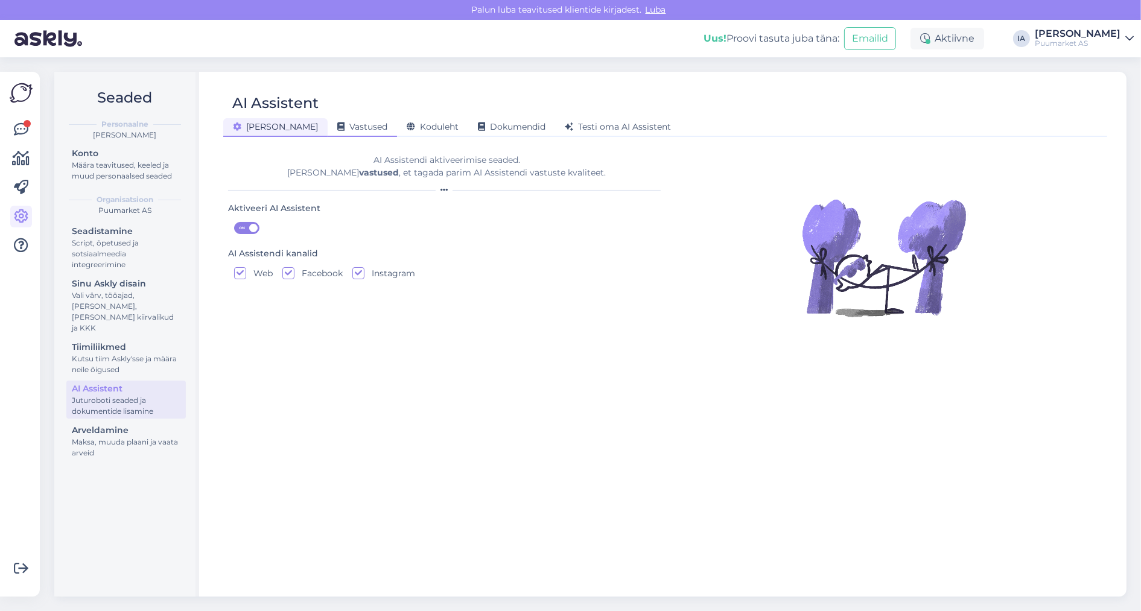
click at [340, 128] on span "Vastused" at bounding box center [362, 126] width 50 height 11
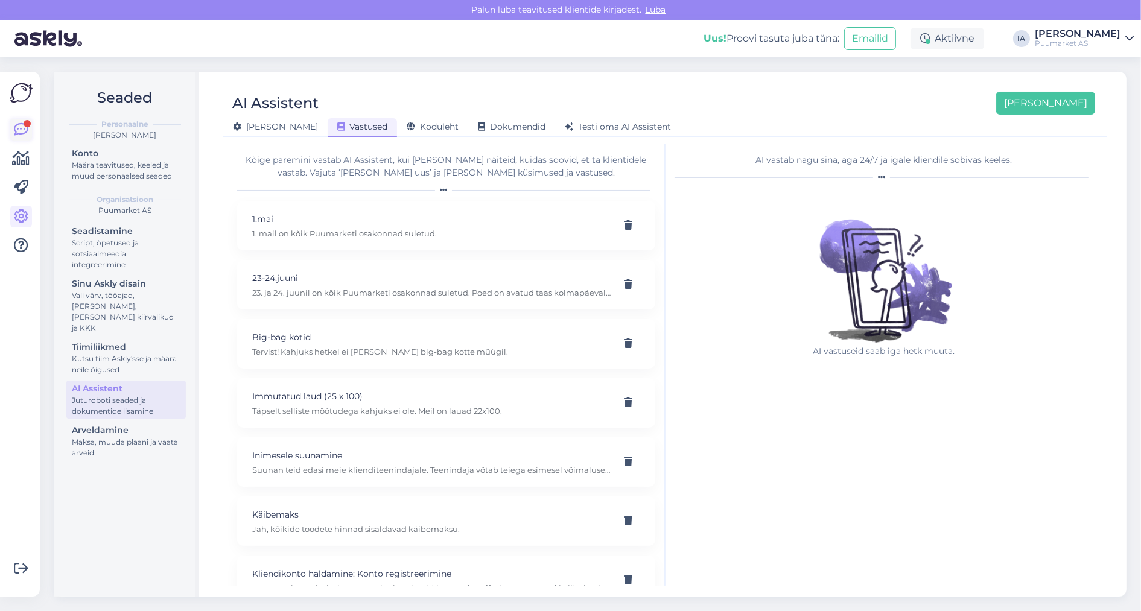
click at [16, 133] on icon at bounding box center [21, 129] width 14 height 14
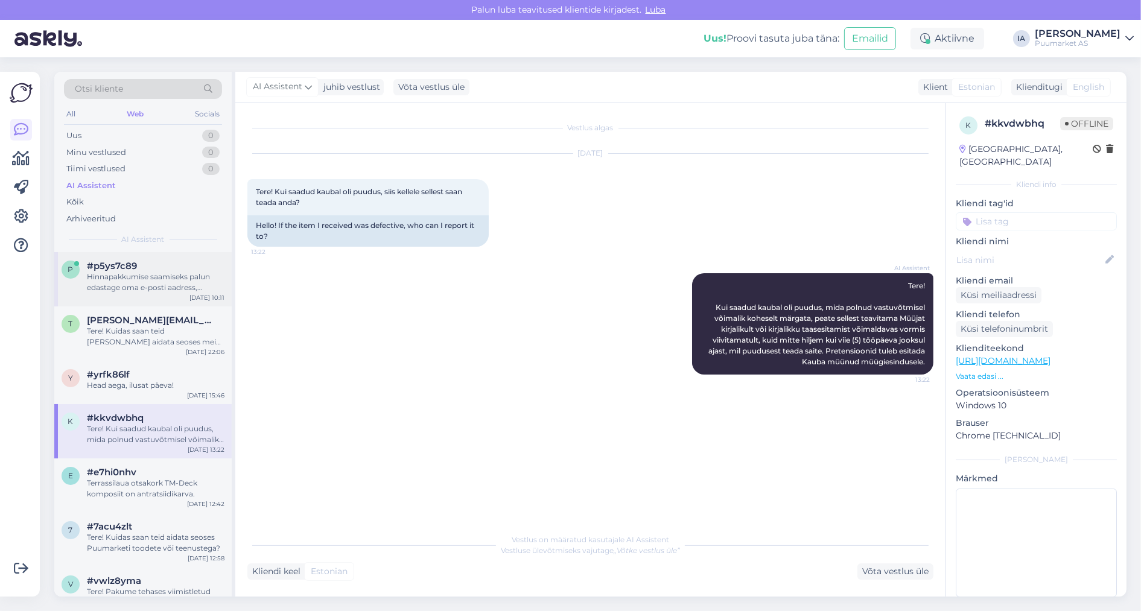
click at [136, 293] on div "Hinnapakkumise saamiseks palun edastage oma e-posti aadress, kontaktisiku nimi,…" at bounding box center [156, 282] width 138 height 22
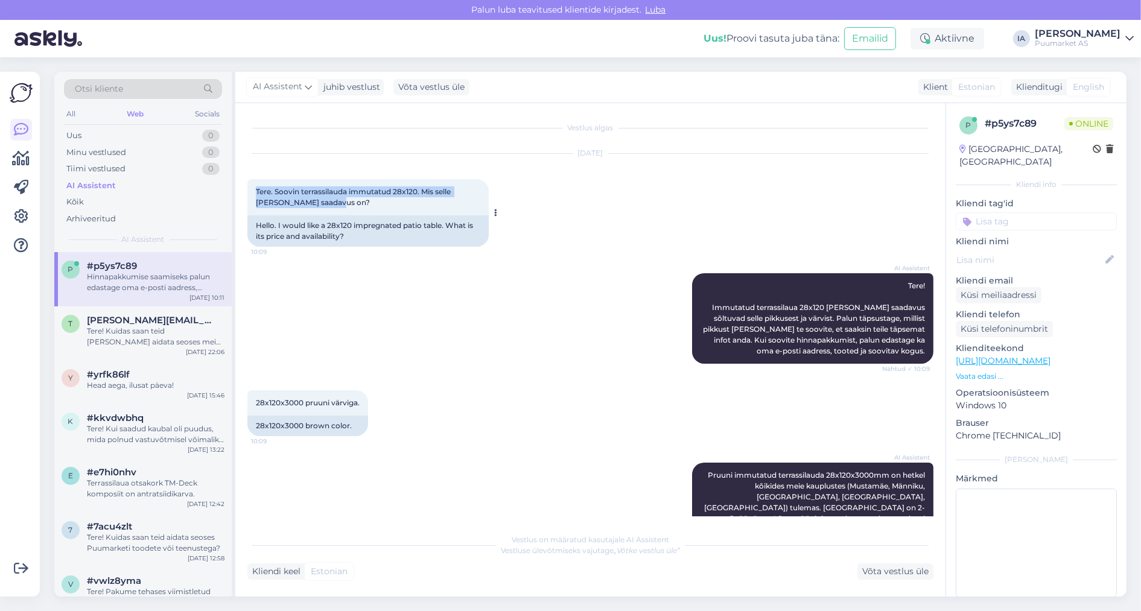
drag, startPoint x: 255, startPoint y: 198, endPoint x: 381, endPoint y: 208, distance: 126.4
click at [381, 208] on div "Tere. Soovin terrassilauda immutatud 28x120. Mis selle [PERSON_NAME] saadavus o…" at bounding box center [367, 197] width 241 height 36
copy span "Tere. Soovin terrassilauda immutatud 28x120. Mis selle [PERSON_NAME] saadavus o…"
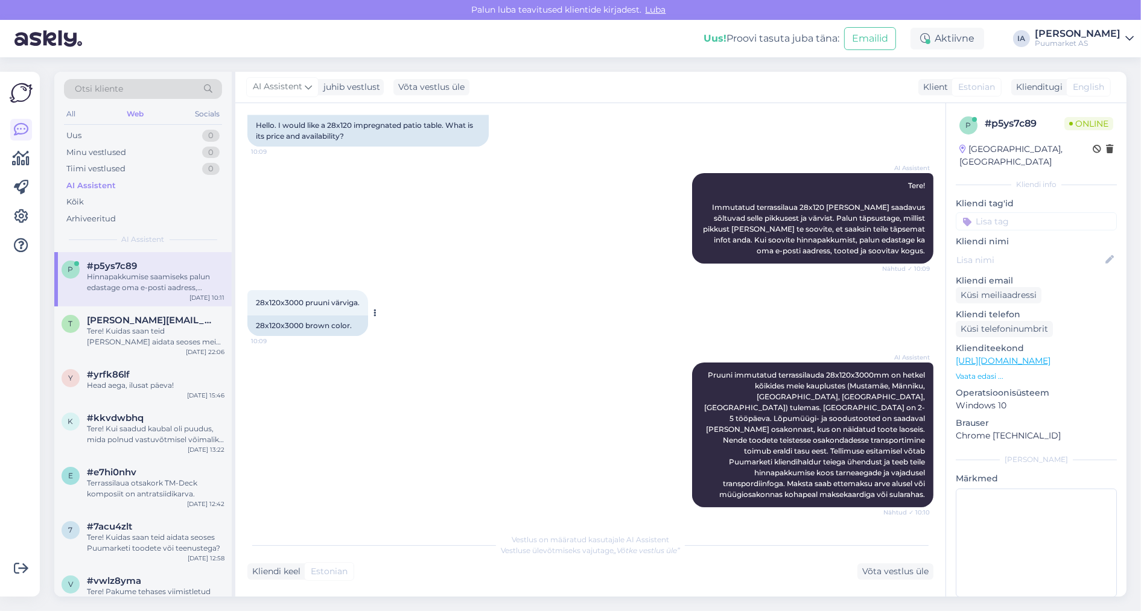
scroll to position [121, 0]
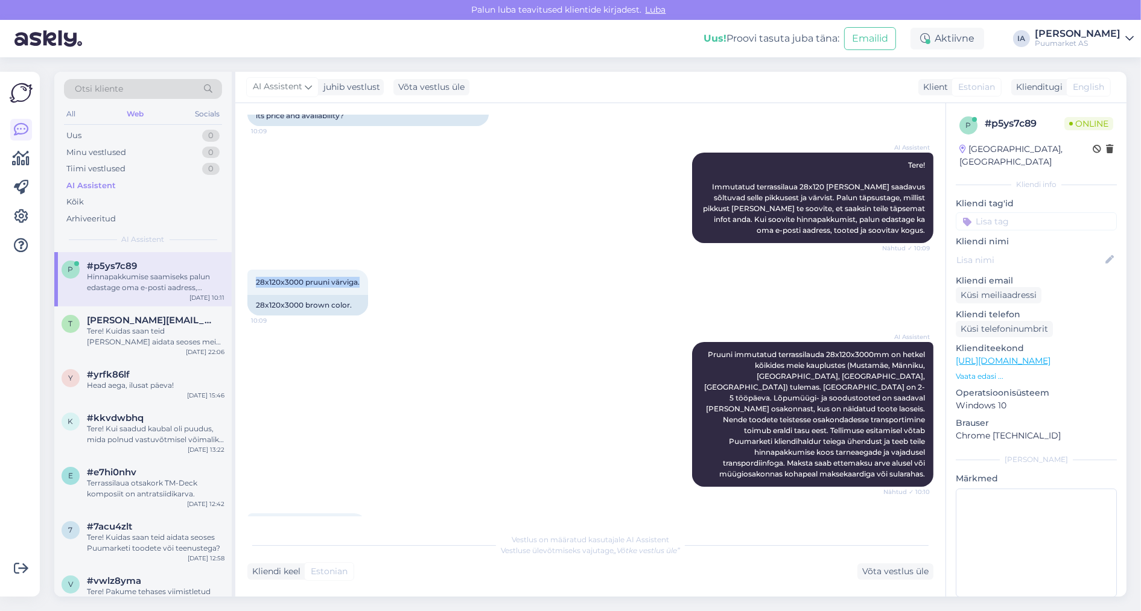
drag, startPoint x: 255, startPoint y: 331, endPoint x: 445, endPoint y: 327, distance: 189.4
click at [445, 327] on div "28x120x3000 pruuni värviga. 10:09 28x120x3000 brown color." at bounding box center [590, 292] width 686 height 72
copy span "28x120x3000 pruuni värviga."
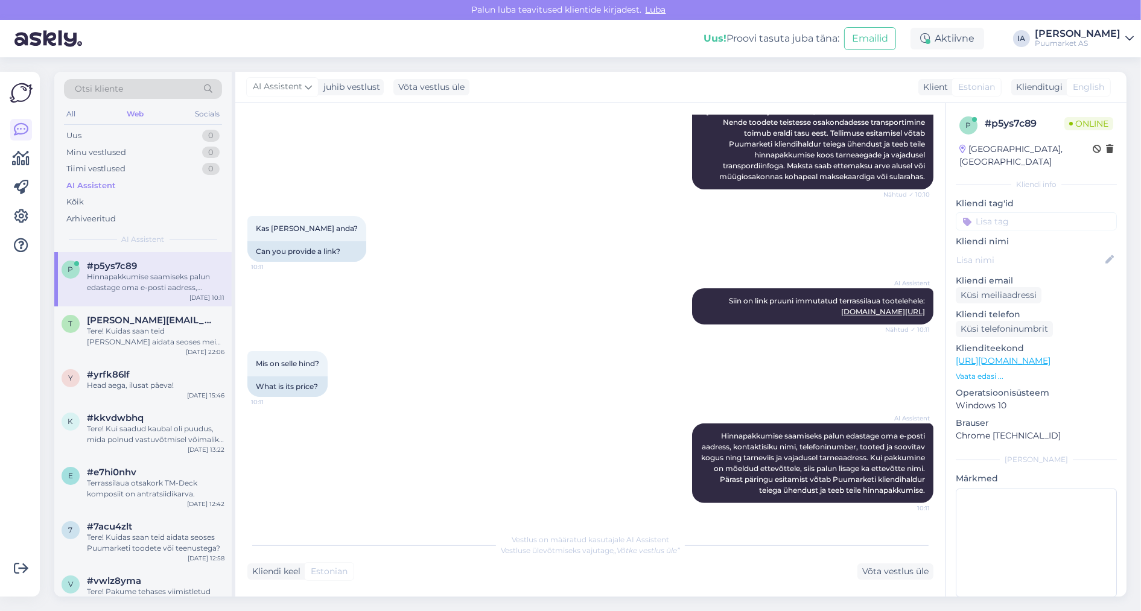
scroll to position [612, 0]
click at [22, 209] on icon at bounding box center [21, 216] width 14 height 14
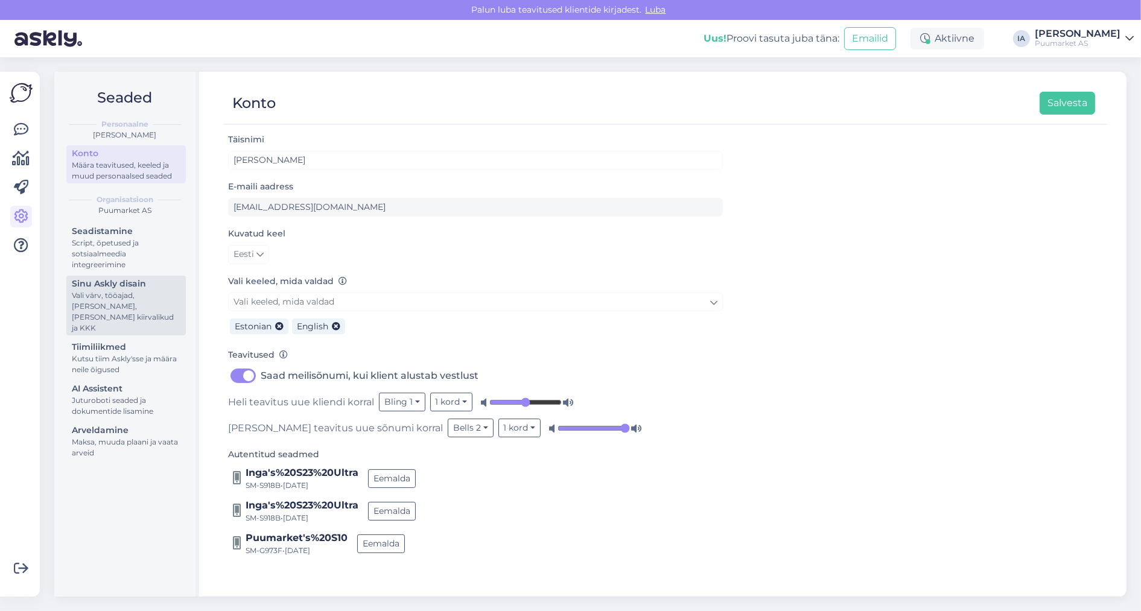
click at [98, 334] on div "Vali värv, tööajad, [PERSON_NAME], [PERSON_NAME] kiirvalikud ja KKK" at bounding box center [126, 311] width 109 height 43
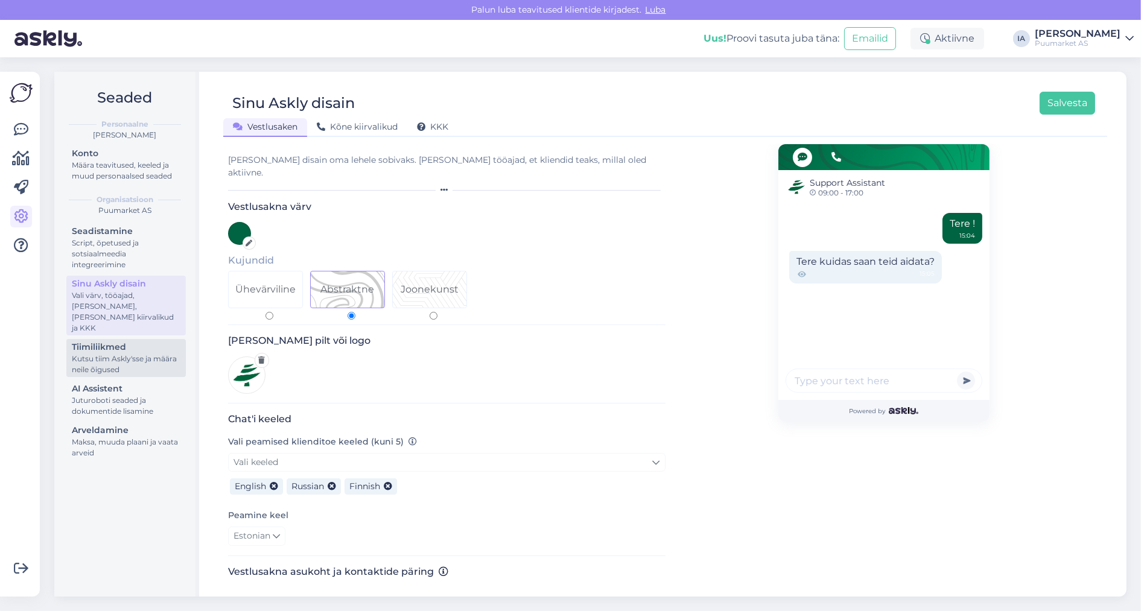
click at [104, 375] on div "Kutsu tiim Askly'sse ja määra neile õigused" at bounding box center [126, 364] width 109 height 22
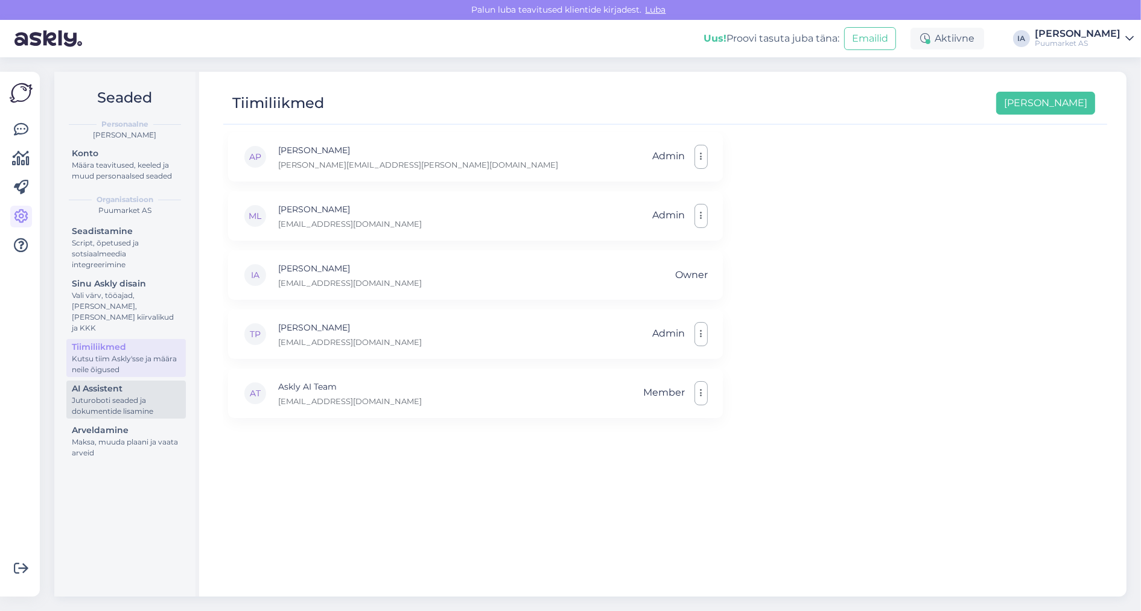
click at [102, 417] on div "Juturoboti seaded ja dokumentide lisamine" at bounding box center [126, 406] width 109 height 22
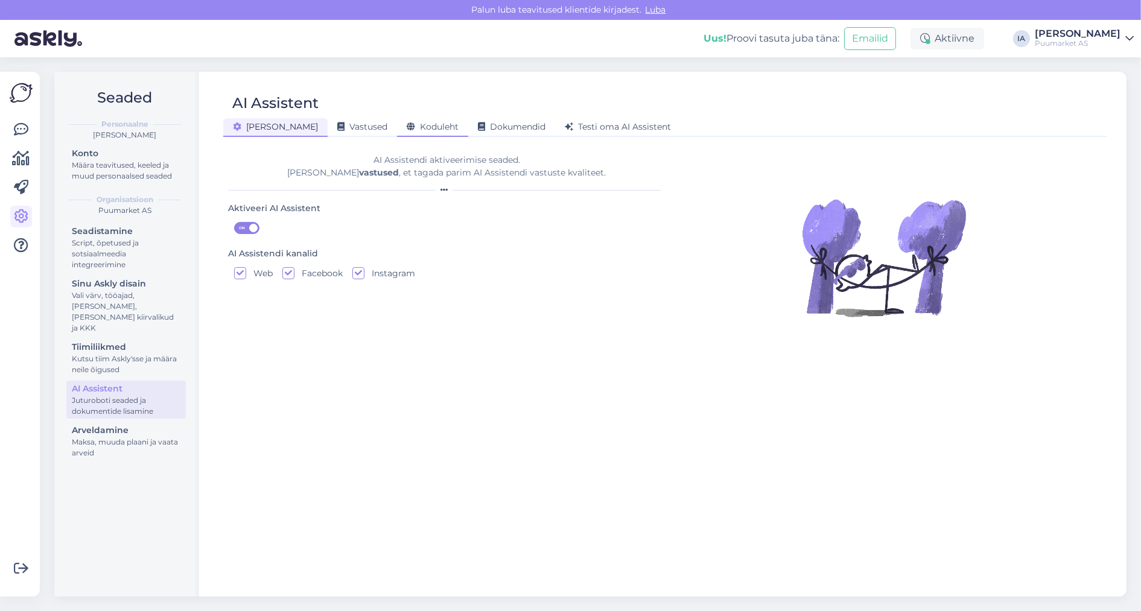
click at [407, 126] on span "Koduleht" at bounding box center [433, 126] width 52 height 11
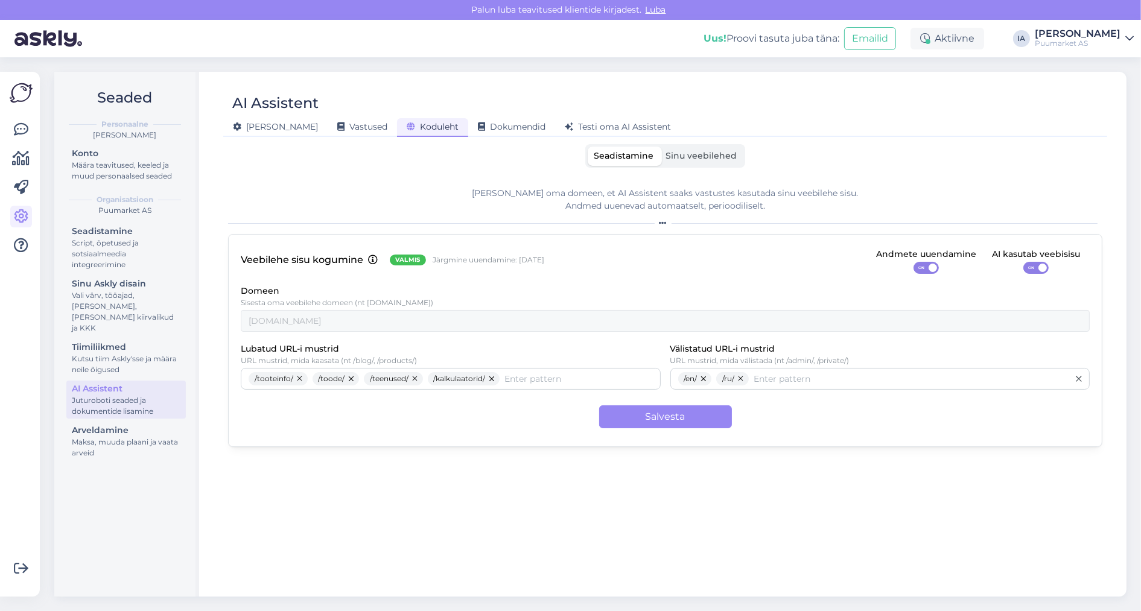
click at [712, 154] on span "Sinu veebilehed" at bounding box center [700, 155] width 71 height 11
click at [659, 147] on input "Sinu veebilehed" at bounding box center [659, 147] width 0 height 0
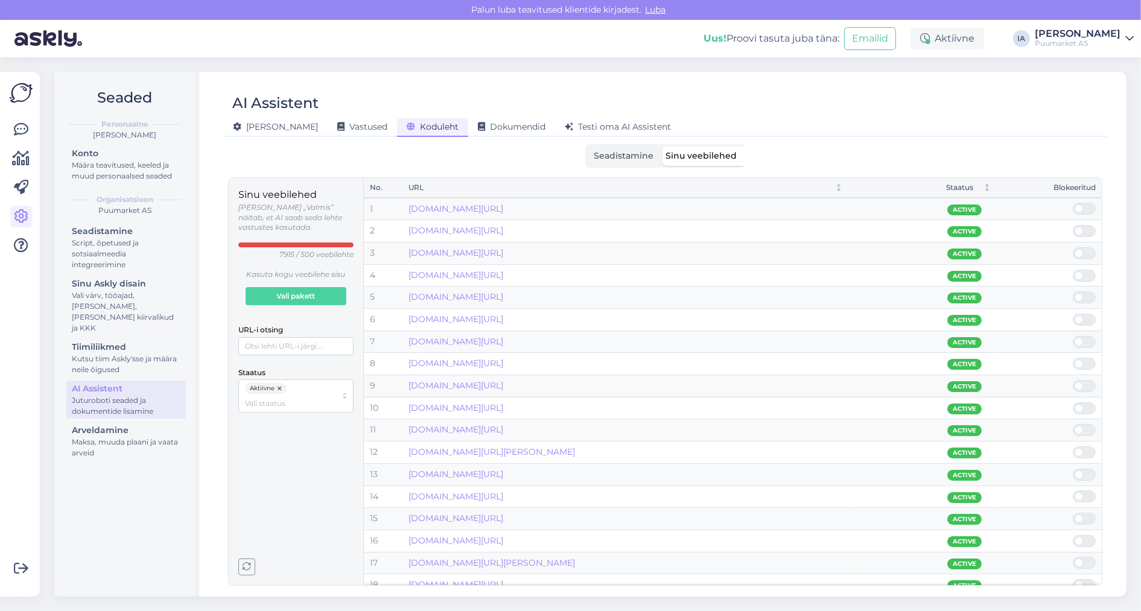
click at [618, 160] on span "Seadistamine" at bounding box center [624, 155] width 60 height 11
click at [587, 147] on input "Seadistamine" at bounding box center [587, 147] width 0 height 0
